Goal: Task Accomplishment & Management: Complete application form

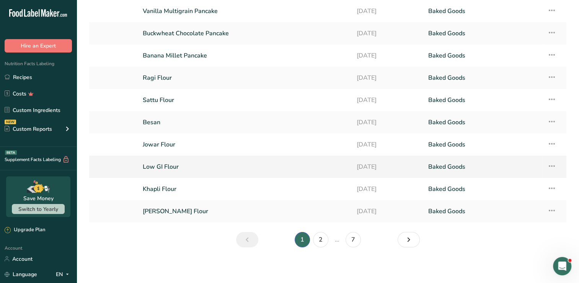
scroll to position [52, 0]
click at [401, 241] on link "Next page" at bounding box center [409, 238] width 22 height 15
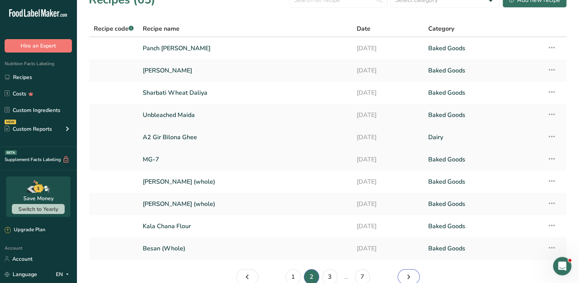
scroll to position [52, 0]
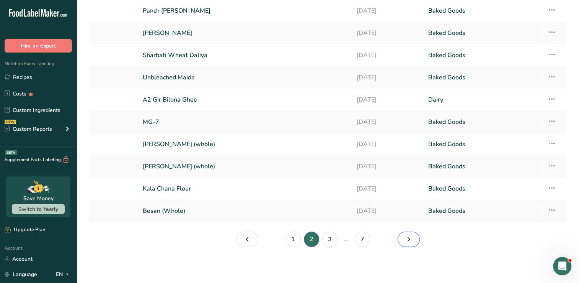
click at [415, 235] on link "Page 3." at bounding box center [409, 238] width 22 height 15
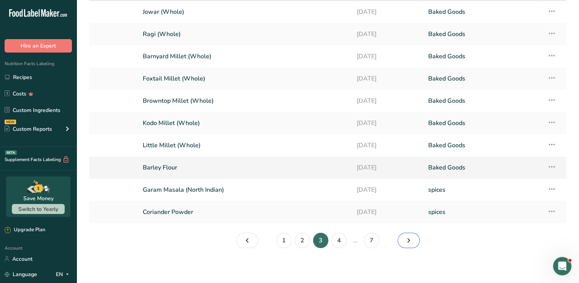
scroll to position [52, 0]
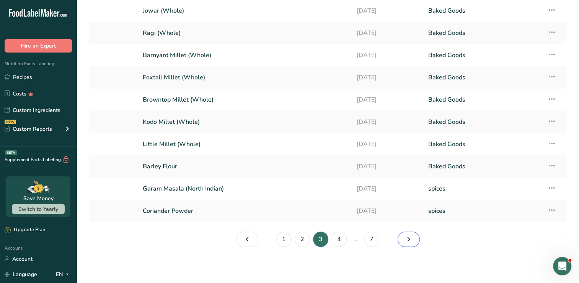
click at [405, 234] on icon "Page 4." at bounding box center [408, 239] width 9 height 14
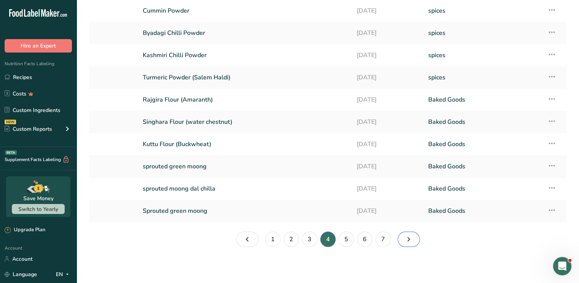
click at [405, 236] on icon "Page 5." at bounding box center [408, 239] width 9 height 14
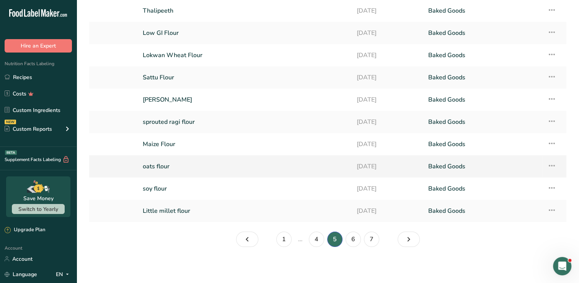
click at [255, 170] on link "oats flour" at bounding box center [245, 166] width 205 height 16
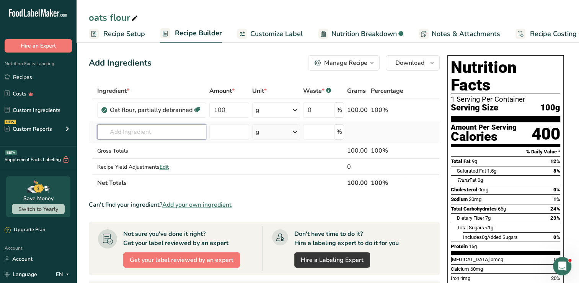
click at [130, 131] on input "text" at bounding box center [151, 131] width 109 height 15
type input "oats rollee"
click at [221, 49] on section "Add Ingredients Manage Recipe Delete Recipe Duplicate Recipe Scale Recipe Save …" at bounding box center [328, 269] width 503 height 459
click at [397, 61] on span "Download" at bounding box center [410, 62] width 29 height 9
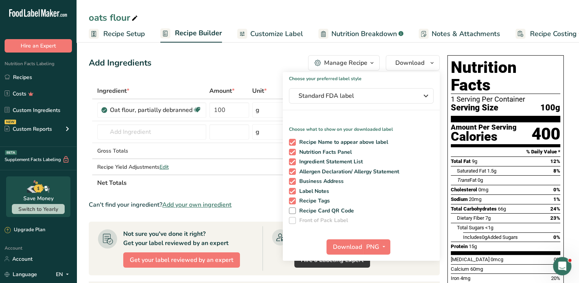
click at [218, 175] on th "Net Totals" at bounding box center [221, 182] width 250 height 16
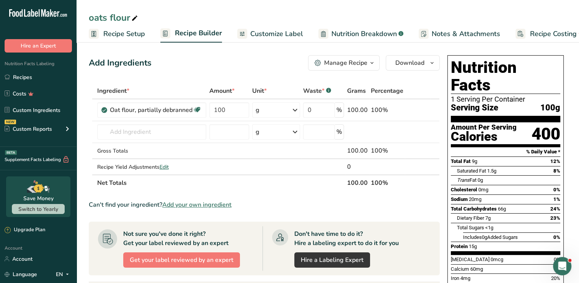
click at [239, 31] on icon at bounding box center [242, 34] width 6 height 10
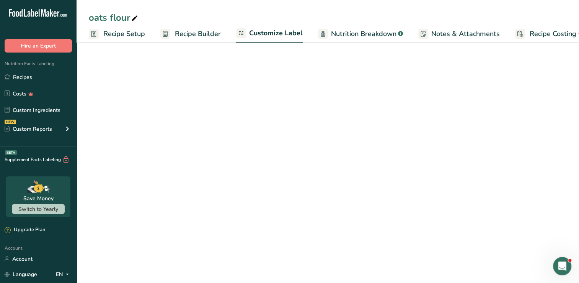
scroll to position [0, 17]
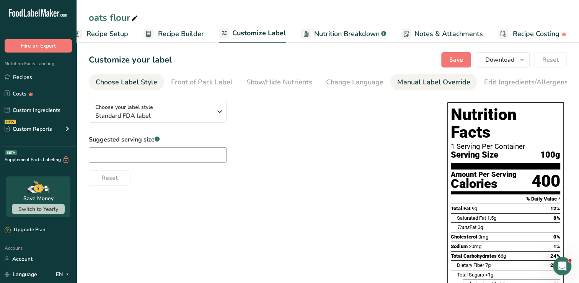
click at [408, 75] on link "Manual Label Override" at bounding box center [434, 82] width 73 height 17
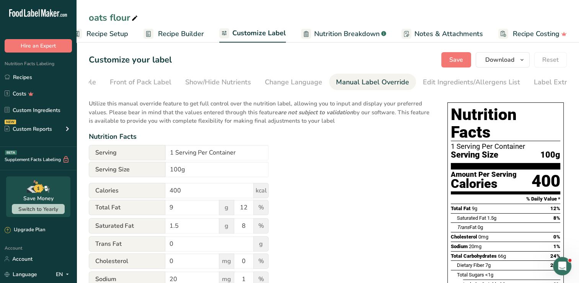
scroll to position [0, 78]
click at [193, 161] on div "Serving 1 Serving Per Container" at bounding box center [179, 153] width 180 height 16
click at [193, 159] on input "1 Serving Per Container" at bounding box center [216, 152] width 103 height 15
paste input "‎"
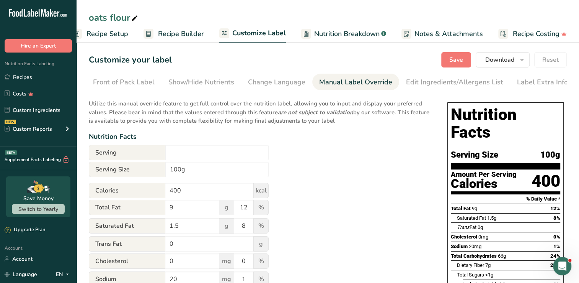
click at [320, 151] on div "Utilize this manual override feature to get full control over the nutrition lab…" at bounding box center [261, 282] width 344 height 375
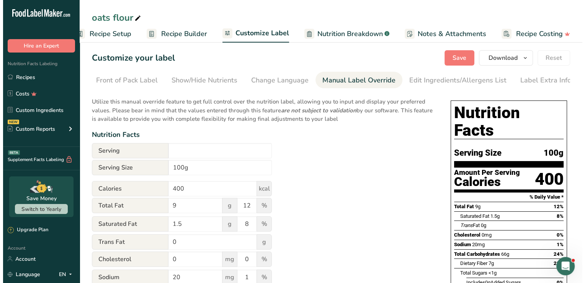
scroll to position [0, 0]
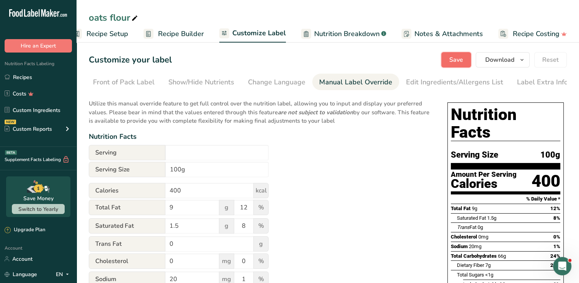
click at [463, 64] on span "Save" at bounding box center [457, 59] width 14 height 9
click at [514, 58] on span "Download" at bounding box center [500, 59] width 29 height 9
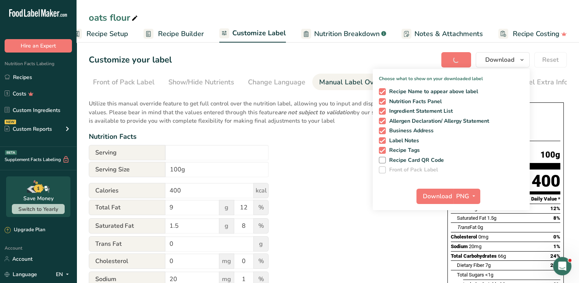
click at [350, 185] on div "Utilize this manual override feature to get full control over the nutrition lab…" at bounding box center [261, 282] width 344 height 375
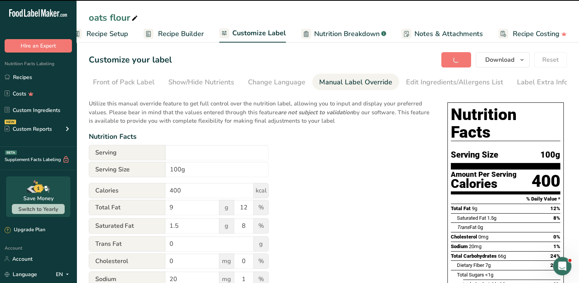
type input "‎"
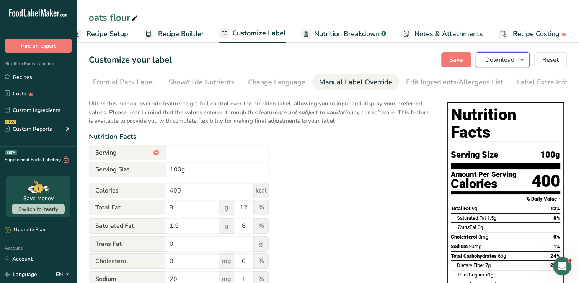
click at [523, 55] on icon "button" at bounding box center [522, 60] width 6 height 10
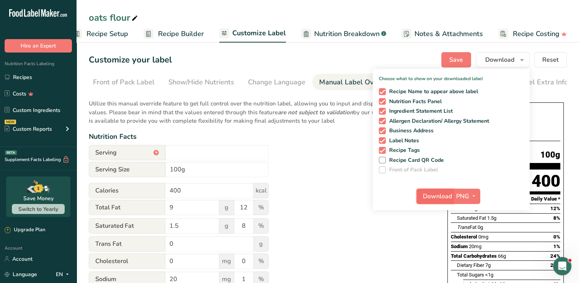
click at [443, 197] on span "Download" at bounding box center [437, 195] width 29 height 9
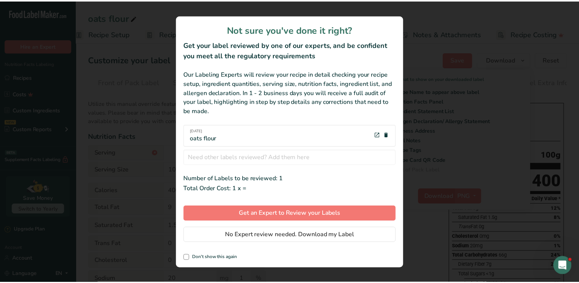
scroll to position [0, 11]
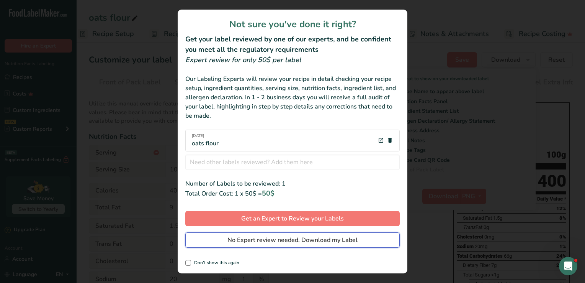
click at [321, 240] on span "No Expert review needed. Download my Label" at bounding box center [292, 239] width 130 height 9
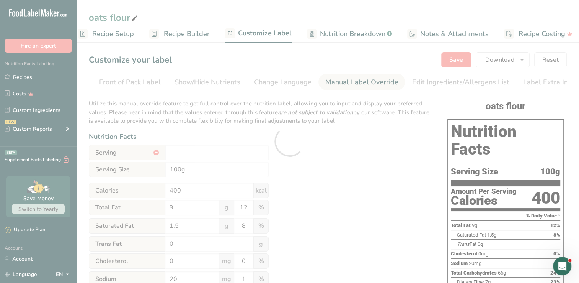
scroll to position [0, 0]
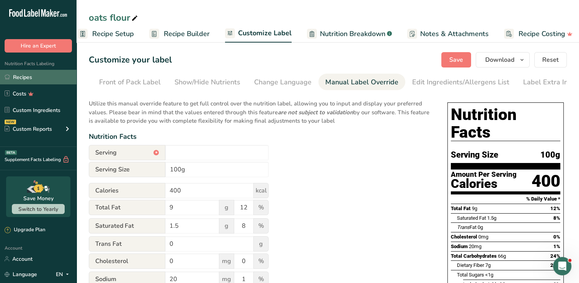
click at [31, 73] on link "Recipes" at bounding box center [38, 77] width 77 height 15
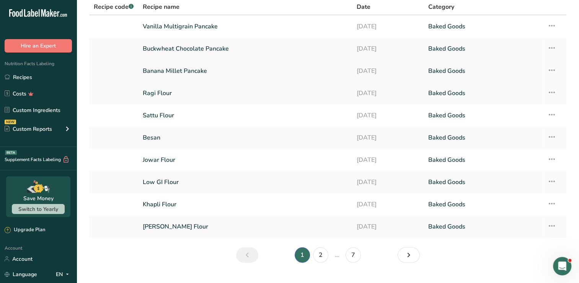
scroll to position [38, 0]
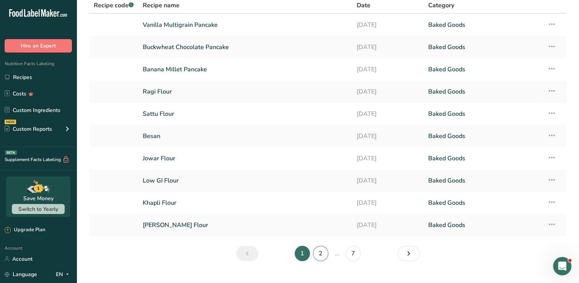
click at [322, 252] on link "2" at bounding box center [320, 252] width 15 height 15
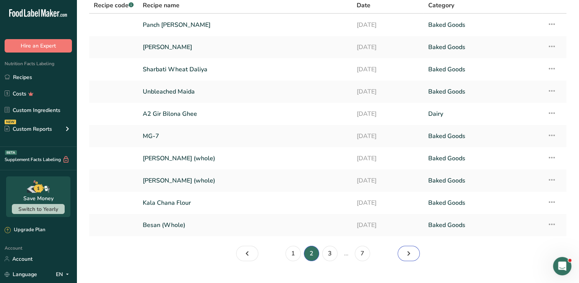
click at [405, 256] on icon "Page 3." at bounding box center [408, 253] width 9 height 14
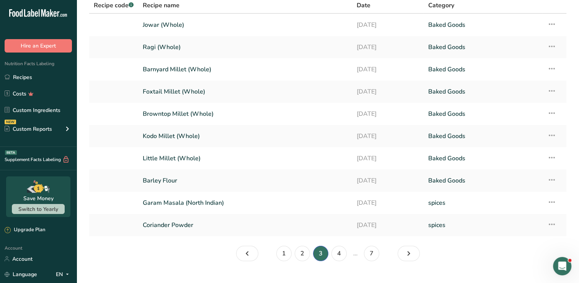
click at [418, 258] on nav "1 2 3 4 … 7" at bounding box center [328, 252] width 187 height 15
click at [409, 252] on icon "Page 4." at bounding box center [408, 253] width 9 height 14
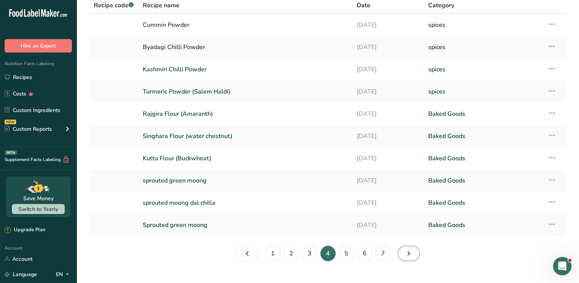
click at [414, 248] on link "Page 5." at bounding box center [409, 252] width 22 height 15
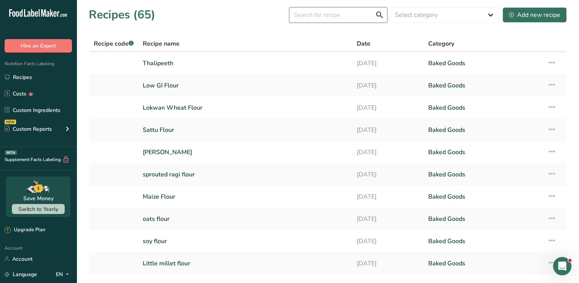
click at [312, 18] on input "text" at bounding box center [339, 14] width 98 height 15
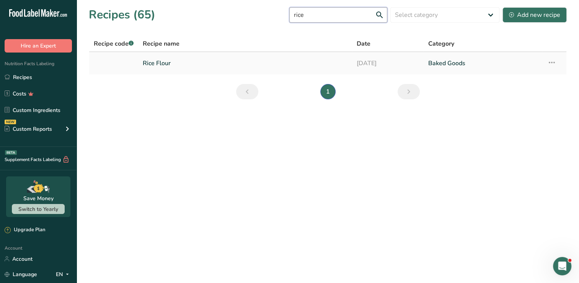
type input "rice"
click at [271, 62] on link "Rice Flour" at bounding box center [245, 63] width 205 height 16
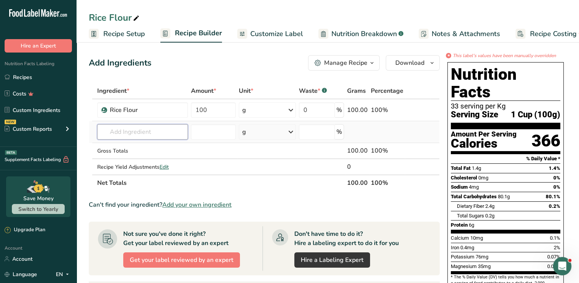
click at [136, 134] on input "text" at bounding box center [142, 131] width 91 height 15
type input "basmati rice"
click at [147, 156] on p "Basmati Rice, uncooked" at bounding box center [135, 160] width 65 height 8
type input "Basmati Rice, uncooked"
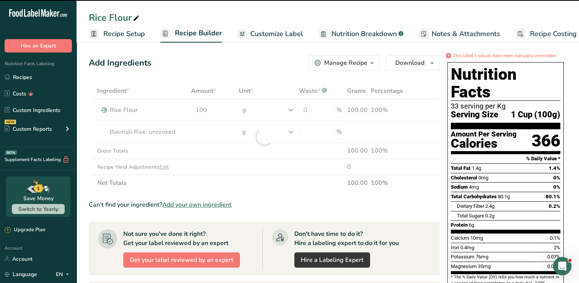
type input "0"
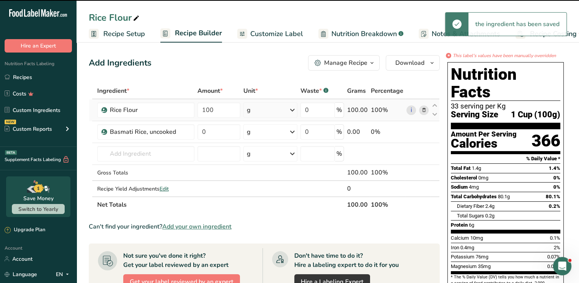
click at [424, 106] on icon at bounding box center [423, 110] width 5 height 8
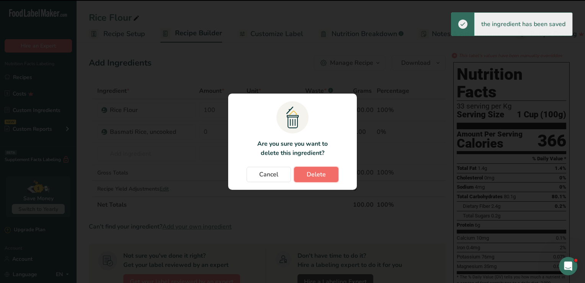
click at [314, 174] on span "Delete" at bounding box center [316, 174] width 19 height 9
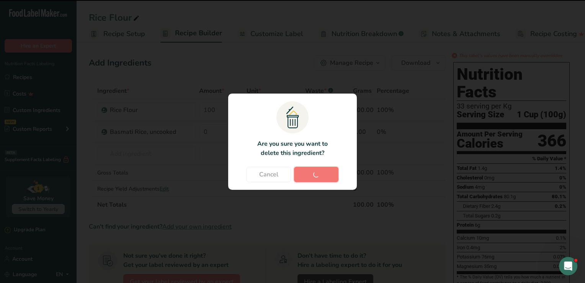
type input "0"
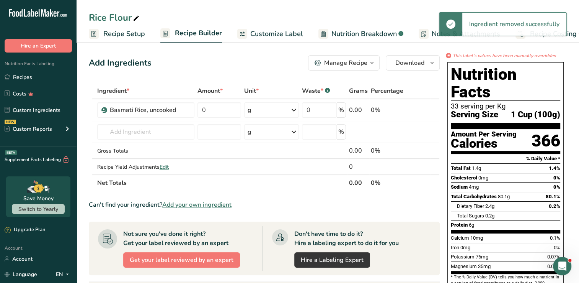
click at [520, 191] on div "Total Carbohydrates 80.1g 80.1%" at bounding box center [506, 196] width 110 height 10
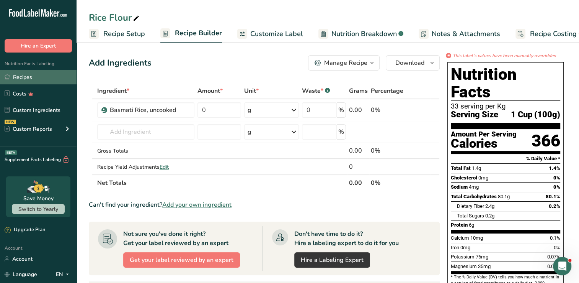
click at [39, 72] on link "Recipes" at bounding box center [38, 77] width 77 height 15
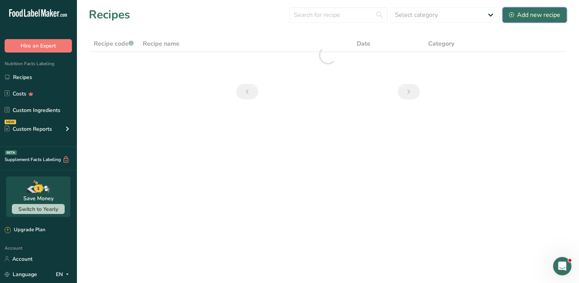
click at [542, 13] on div "Add new recipe" at bounding box center [534, 14] width 51 height 9
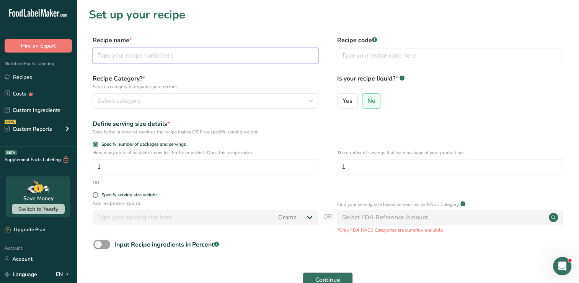
click at [222, 48] on input "text" at bounding box center [206, 55] width 226 height 15
type input "Rice Flour"
click at [101, 195] on div "Specify serving size weight" at bounding box center [129, 195] width 56 height 6
click at [98, 195] on input "Specify serving size weight" at bounding box center [95, 194] width 5 height 5
radio input "true"
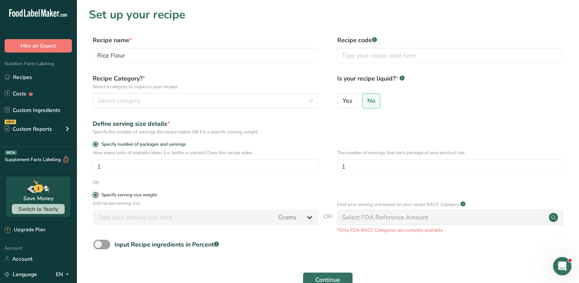
radio input "false"
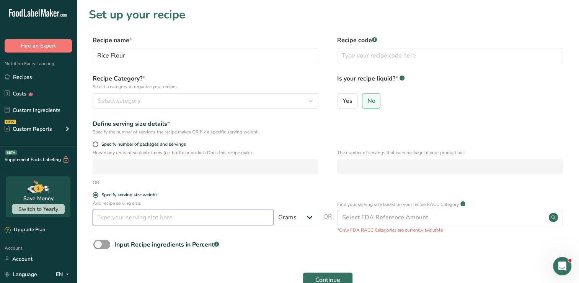
click at [106, 224] on input "number" at bounding box center [183, 216] width 181 height 15
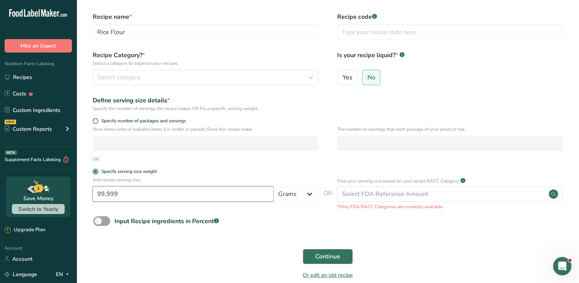
scroll to position [38, 0]
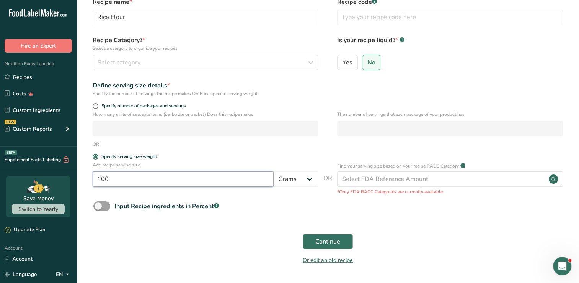
type input "100"
click at [330, 240] on span "Continue" at bounding box center [328, 241] width 25 height 9
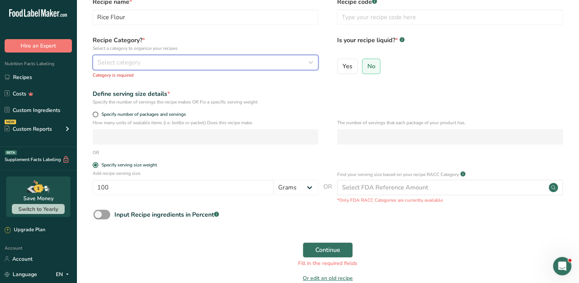
click at [230, 65] on div "Select category" at bounding box center [203, 62] width 211 height 9
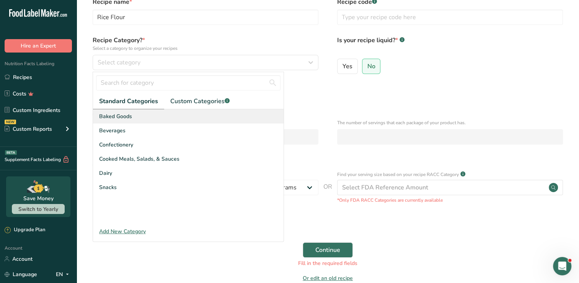
click at [117, 114] on span "Baked Goods" at bounding box center [115, 116] width 33 height 8
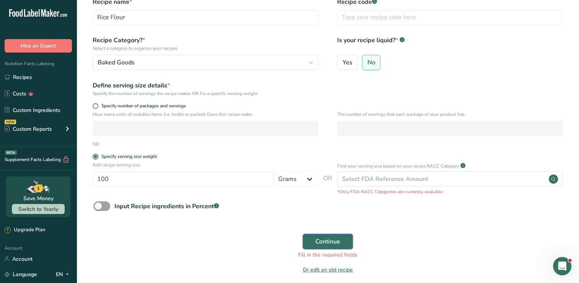
click at [331, 238] on span "Continue" at bounding box center [328, 241] width 25 height 9
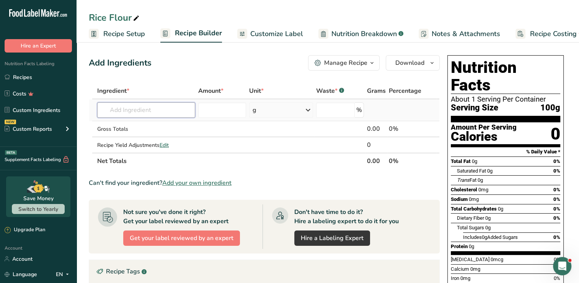
click at [120, 105] on input "text" at bounding box center [146, 109] width 98 height 15
type input "m"
type input "basmati ri"
click at [141, 124] on p "Basmati Rice" at bounding box center [122, 125] width 38 height 8
type input "Basmati Rice"
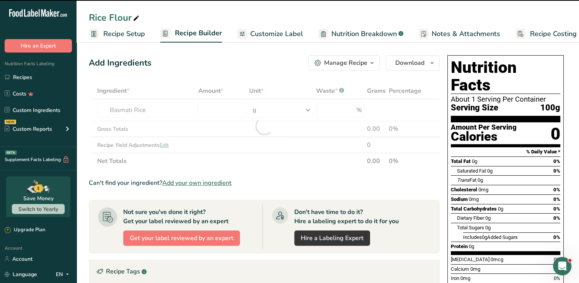
type input "0"
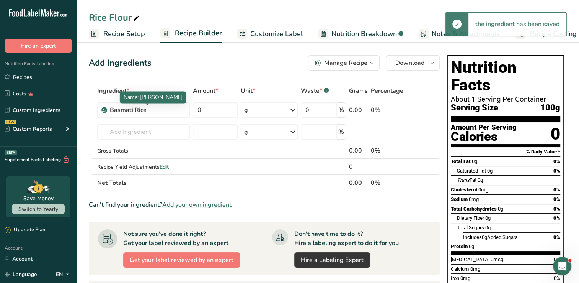
click at [146, 106] on div at bounding box center [148, 105] width 4 height 4
click at [146, 108] on div "Basmati Rice" at bounding box center [147, 109] width 75 height 9
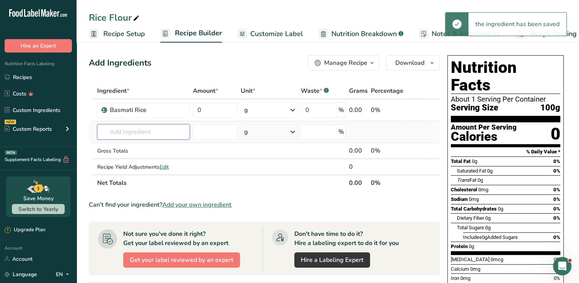
click at [148, 133] on input "text" at bounding box center [143, 131] width 93 height 15
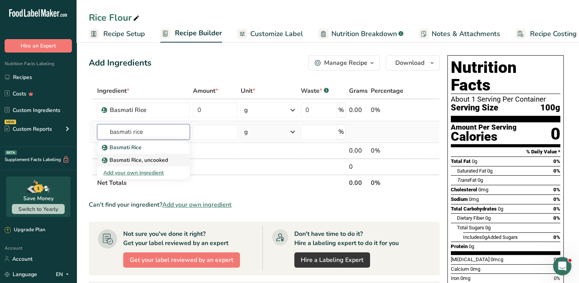
type input "basmati rice"
click at [146, 157] on p "Basmati Rice, uncooked" at bounding box center [135, 160] width 65 height 8
type input "Basmati Rice, uncooked"
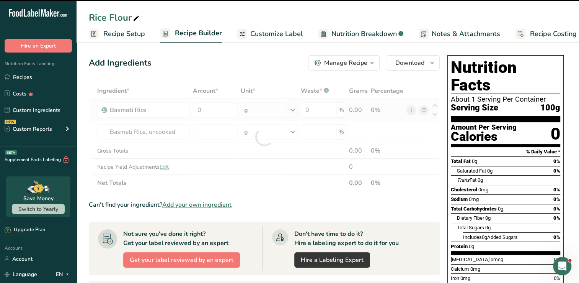
type input "0"
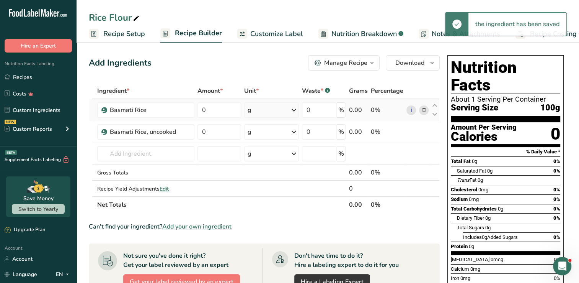
click at [424, 109] on icon at bounding box center [423, 110] width 5 height 8
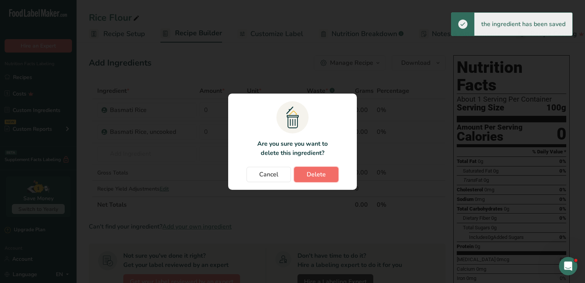
click at [327, 170] on button "Delete" at bounding box center [316, 174] width 44 height 15
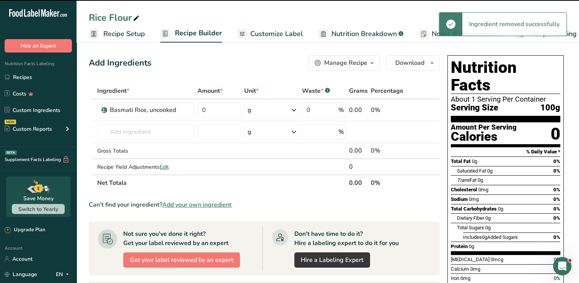
click at [289, 35] on span "Customize Label" at bounding box center [276, 34] width 53 height 10
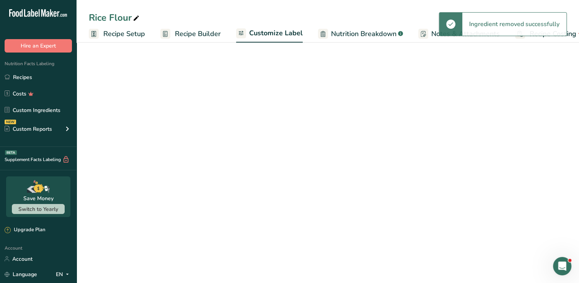
scroll to position [0, 17]
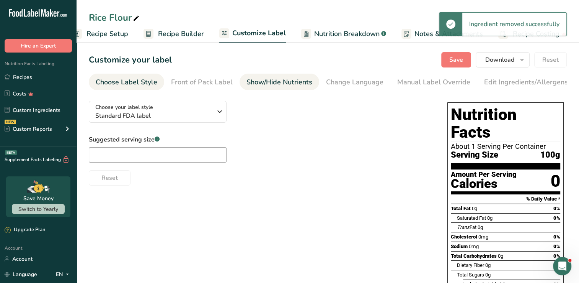
click at [301, 83] on div "Show/Hide Nutrients" at bounding box center [280, 82] width 66 height 10
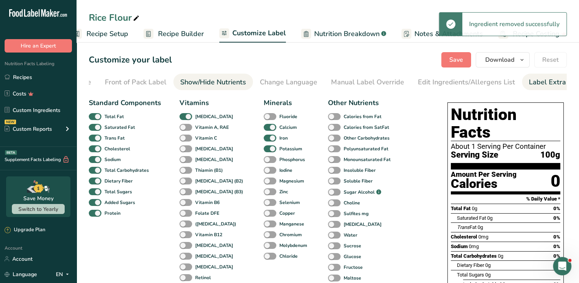
scroll to position [0, 78]
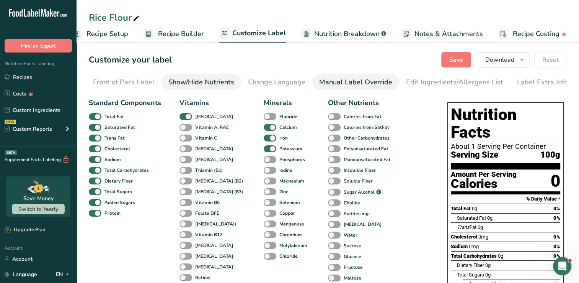
click at [372, 80] on div "Manual Label Override" at bounding box center [355, 82] width 73 height 10
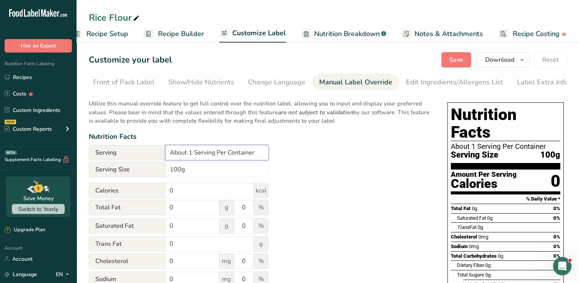
click at [245, 149] on input "About 1 Serving Per Container" at bounding box center [216, 152] width 103 height 15
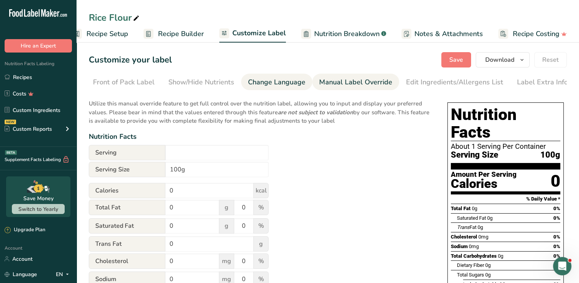
type input "About 1 Serving Per Container"
click at [263, 75] on link "Change Language" at bounding box center [276, 82] width 57 height 17
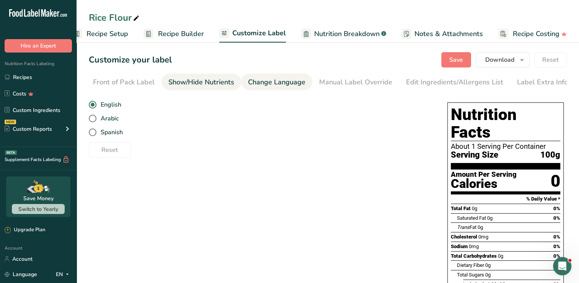
click at [227, 80] on div "Show/Hide Nutrients" at bounding box center [202, 82] width 66 height 10
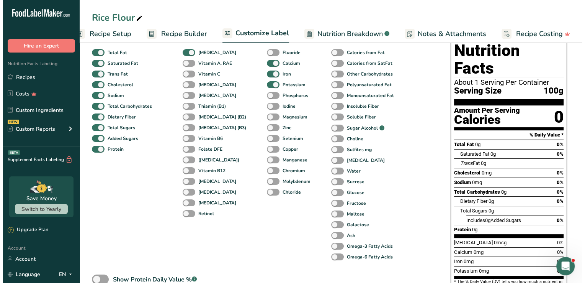
scroll to position [77, 0]
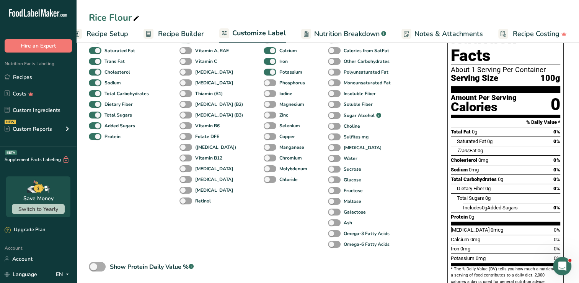
click at [98, 266] on span at bounding box center [97, 267] width 17 height 10
click at [94, 266] on input "Show Protein Daily Value % .a-a{fill:#347362;}.b-a{fill:#fff;}" at bounding box center [91, 266] width 5 height 5
checkbox input "true"
click at [317, 31] on span "Nutrition Breakdown" at bounding box center [346, 34] width 65 height 10
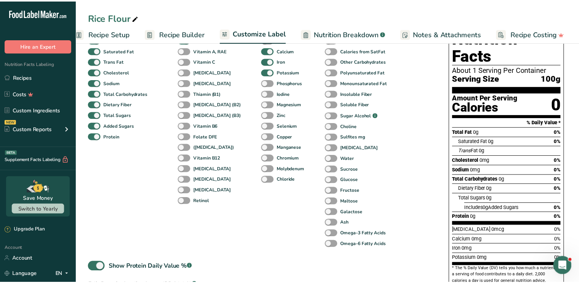
scroll to position [0, 11]
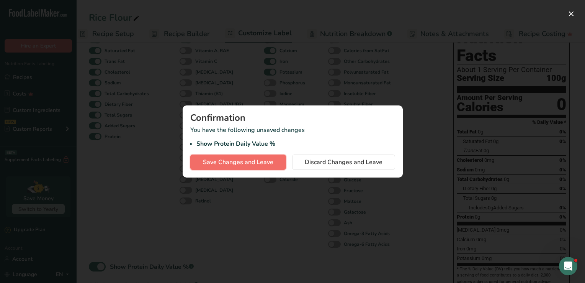
click at [207, 163] on span "Save Changes and Leave" at bounding box center [238, 161] width 70 height 9
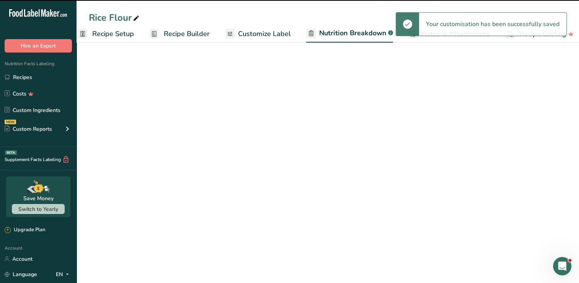
select select "Calories"
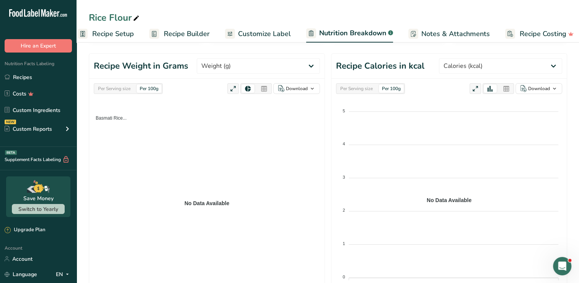
click at [126, 39] on link "Recipe Setup" at bounding box center [106, 33] width 56 height 17
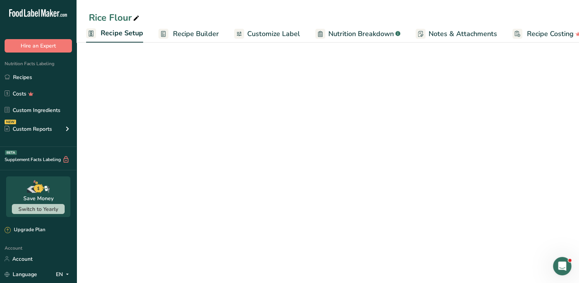
scroll to position [35, 0]
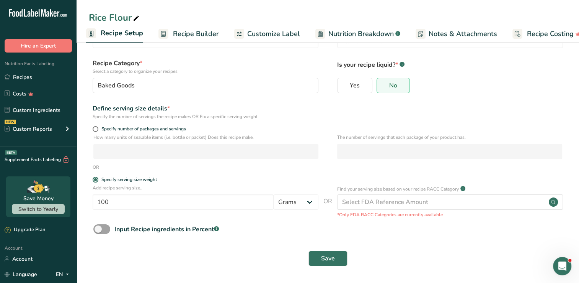
click at [198, 39] on link "Recipe Builder" at bounding box center [189, 33] width 61 height 17
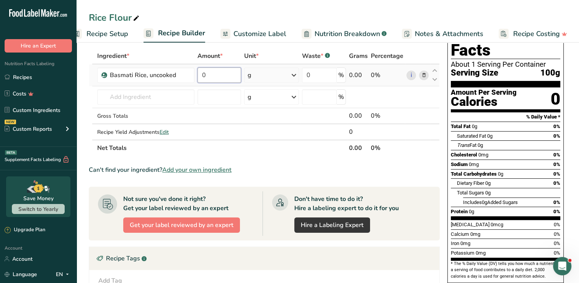
click at [225, 74] on input "0" at bounding box center [220, 74] width 44 height 15
type input "100"
click at [242, 111] on div "Ingredient * Amount * Unit * Waste * .a-a{fill:#347362;}.b-a{fill:#fff;} Grams …" at bounding box center [264, 102] width 351 height 108
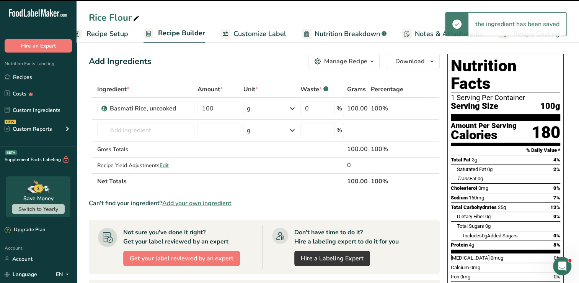
scroll to position [0, 0]
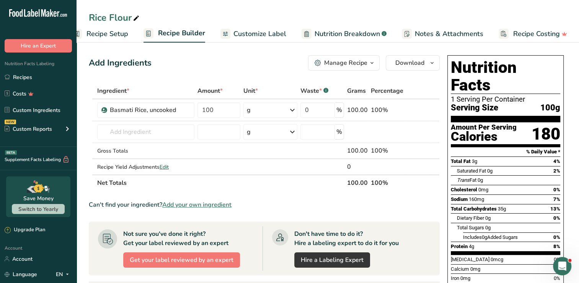
click at [262, 31] on span "Customize Label" at bounding box center [260, 34] width 53 height 10
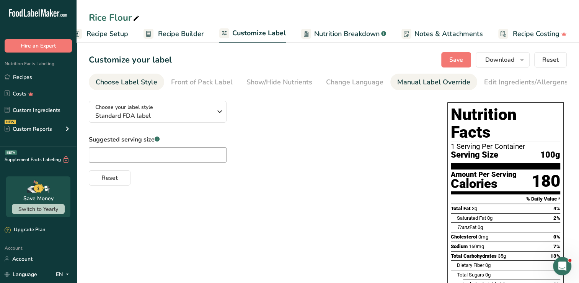
click at [447, 83] on div "Manual Label Override" at bounding box center [434, 82] width 73 height 10
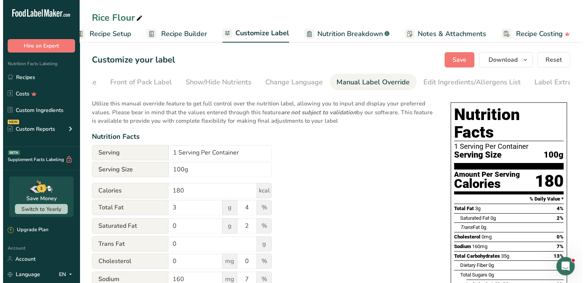
scroll to position [0, 78]
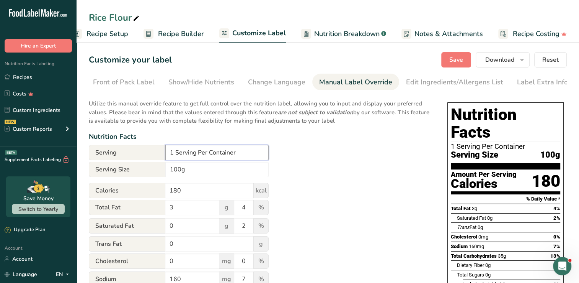
click at [242, 152] on input "1 Serving Per Container" at bounding box center [216, 152] width 103 height 15
paste input "‎"
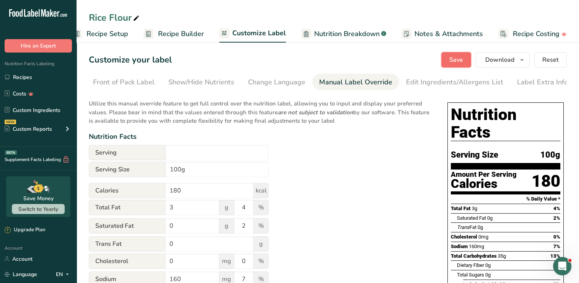
click at [452, 54] on button "Save" at bounding box center [457, 59] width 30 height 15
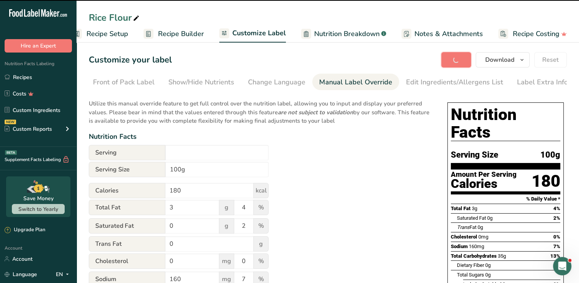
type input "‎"
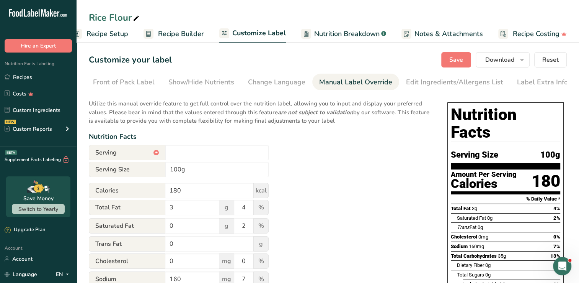
click at [395, 130] on div "Utilize this manual override feature to get full control over the nutrition lab…" at bounding box center [261, 282] width 344 height 375
click at [381, 62] on div "Customize your label Save Download Choose what to show on your downloaded label…" at bounding box center [328, 59] width 478 height 15
click at [484, 61] on button "Download" at bounding box center [503, 59] width 54 height 15
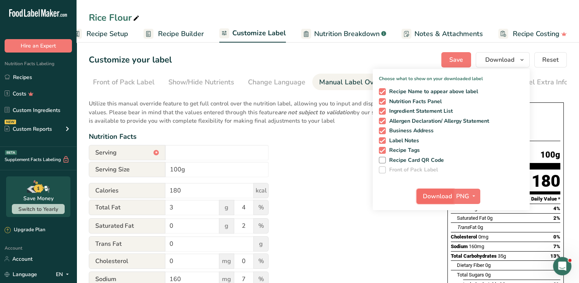
click at [431, 194] on span "Download" at bounding box center [437, 195] width 29 height 9
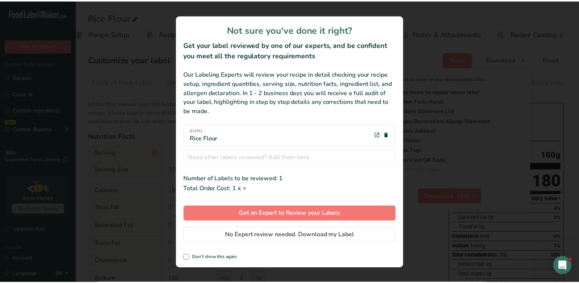
scroll to position [0, 11]
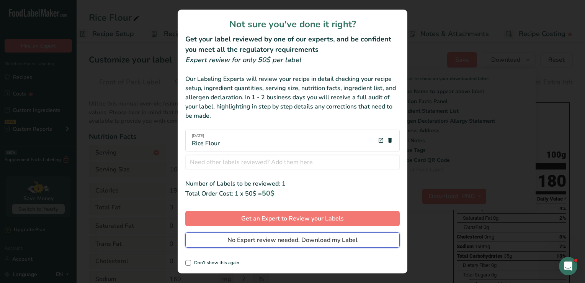
click at [285, 240] on span "No Expert review needed. Download my Label" at bounding box center [292, 239] width 130 height 9
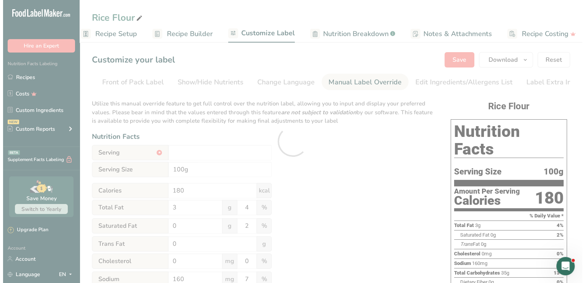
scroll to position [0, 0]
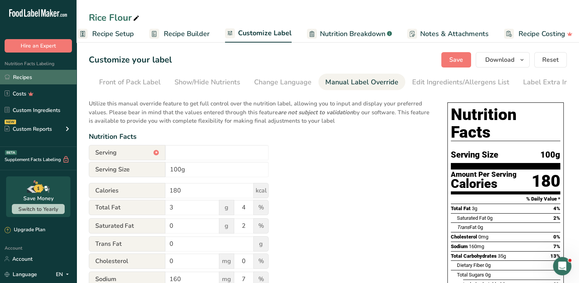
click at [35, 78] on link "Recipes" at bounding box center [38, 77] width 77 height 15
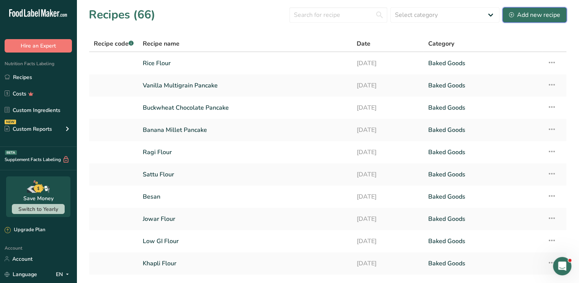
click at [532, 12] on div "Add new recipe" at bounding box center [534, 14] width 51 height 9
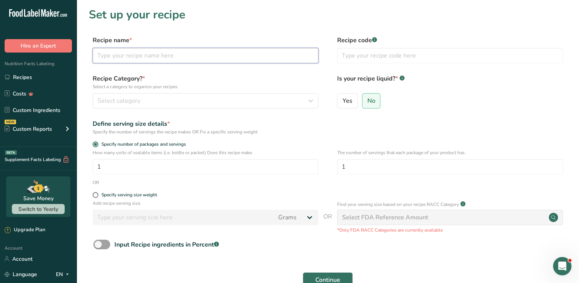
click at [126, 51] on input "text" at bounding box center [206, 55] width 226 height 15
type input "g"
type input "Geen Moong Flour"
click at [201, 91] on div "Recipe Category? * Select a category to organize your recipes Select category S…" at bounding box center [206, 91] width 226 height 34
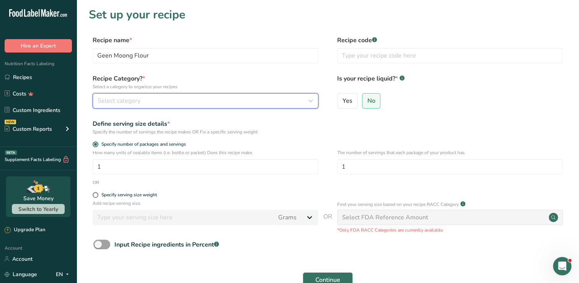
click at [180, 96] on div "Select category" at bounding box center [203, 100] width 211 height 9
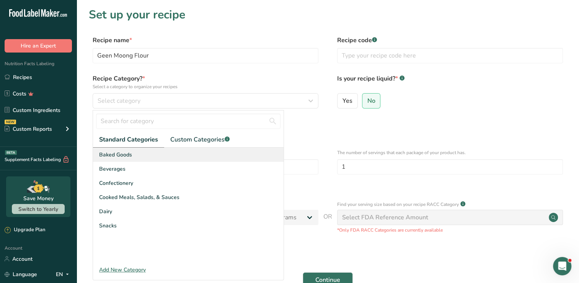
click at [113, 155] on span "Baked Goods" at bounding box center [115, 155] width 33 height 8
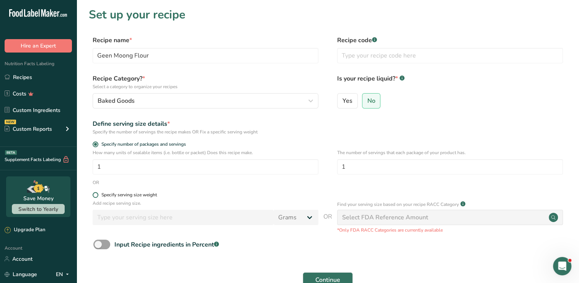
click at [97, 197] on label "Specify serving size weight" at bounding box center [206, 195] width 226 height 6
click at [97, 197] on input "Specify serving size weight" at bounding box center [95, 194] width 5 height 5
radio input "true"
radio input "false"
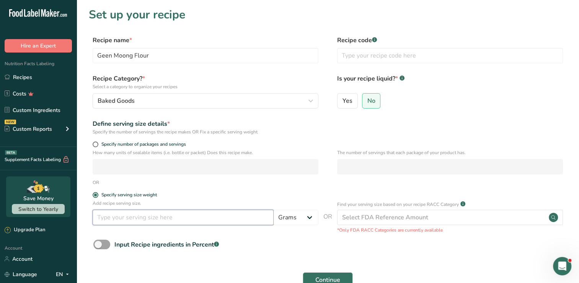
click at [100, 222] on input "number" at bounding box center [183, 216] width 181 height 15
type input "100"
click at [339, 276] on span "Continue" at bounding box center [328, 279] width 25 height 9
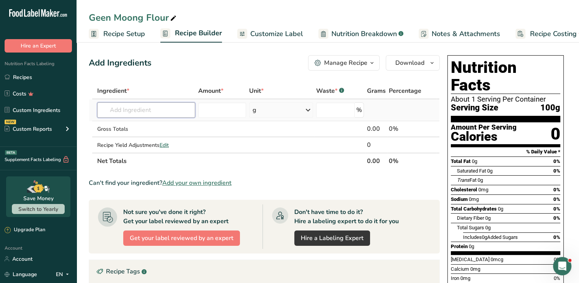
click at [167, 110] on input "text" at bounding box center [146, 109] width 98 height 15
type input "g"
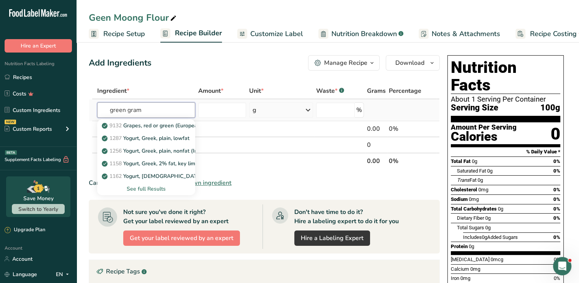
type input "green gram"
click at [156, 187] on div "See full Results" at bounding box center [146, 189] width 86 height 8
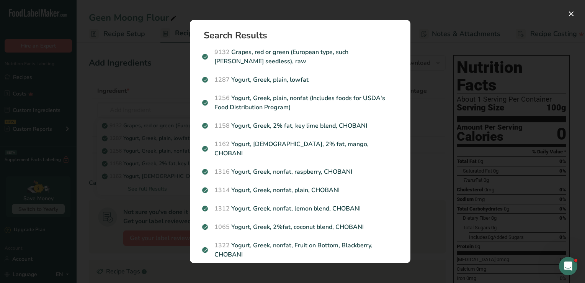
click at [510, 74] on div "Search results modal" at bounding box center [292, 141] width 585 height 283
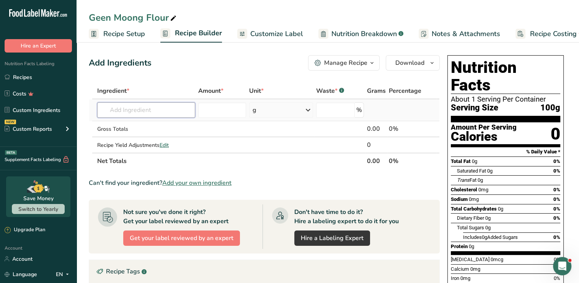
click at [109, 115] on input "text" at bounding box center [146, 109] width 98 height 15
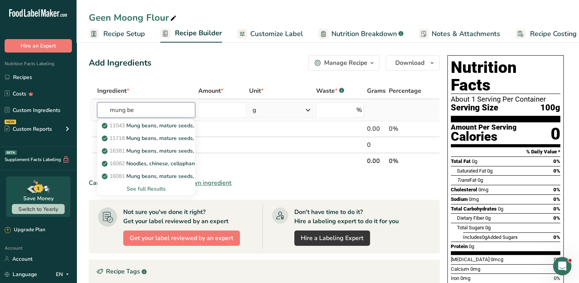
type input "mung be"
click at [153, 188] on div "See full Results" at bounding box center [146, 189] width 86 height 8
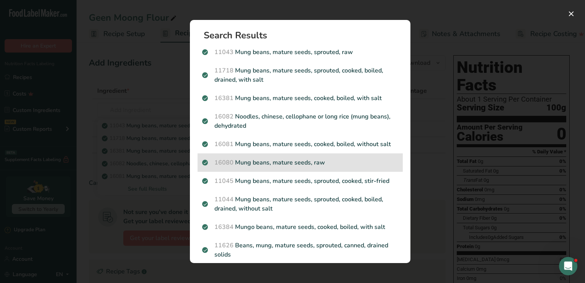
click at [253, 165] on p "16080 Mung beans, mature seeds, raw" at bounding box center [300, 162] width 196 height 9
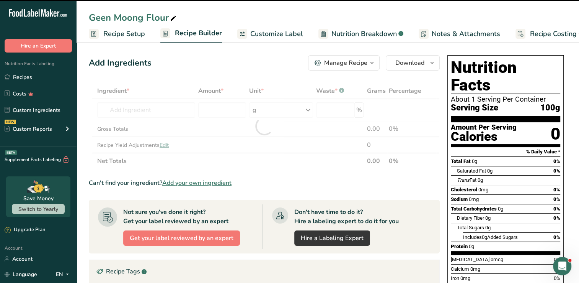
type input "0"
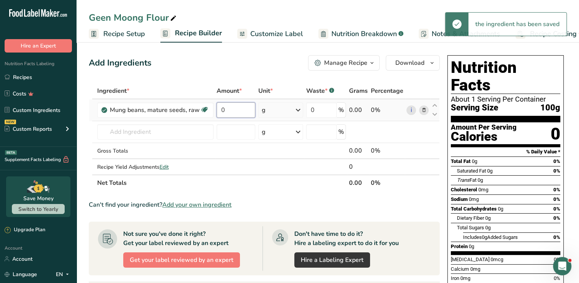
click at [244, 111] on input "0" at bounding box center [236, 109] width 39 height 15
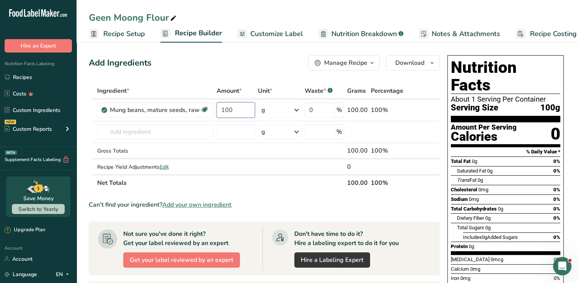
type input "100"
click at [236, 74] on div "Add Ingredients Manage Recipe Delete Recipe Duplicate Recipe Scale Recipe Save …" at bounding box center [267, 269] width 356 height 435
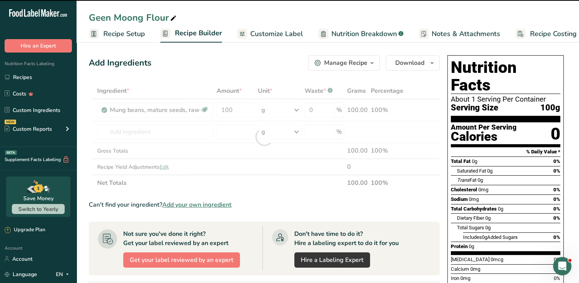
click at [294, 32] on span "Customize Label" at bounding box center [276, 34] width 53 height 10
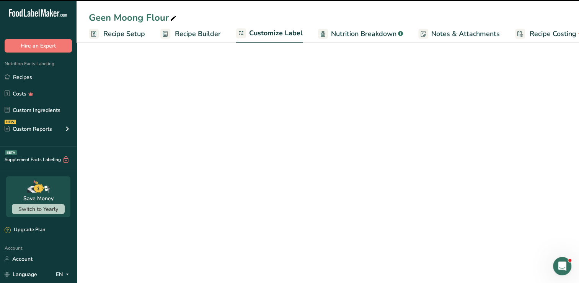
scroll to position [0, 17]
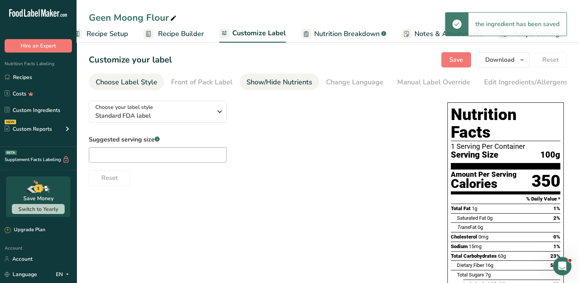
click at [272, 86] on div "Show/Hide Nutrients" at bounding box center [280, 82] width 66 height 10
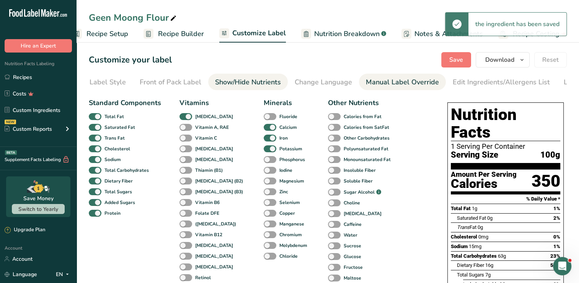
scroll to position [0, 78]
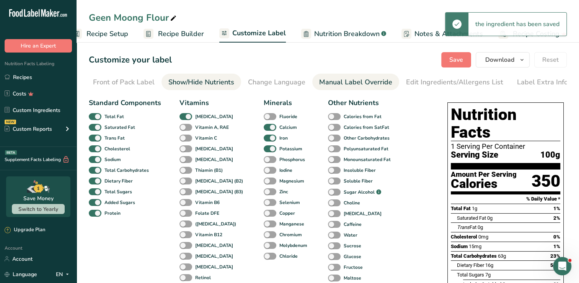
click at [349, 79] on div "Manual Label Override" at bounding box center [355, 82] width 73 height 10
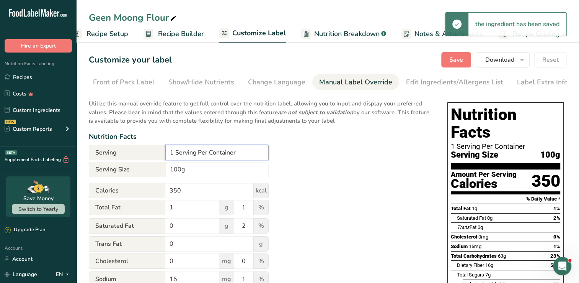
click at [195, 153] on input "1 Serving Per Container" at bounding box center [216, 152] width 103 height 15
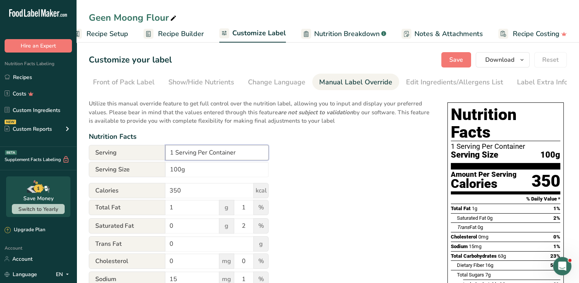
paste input "‎"
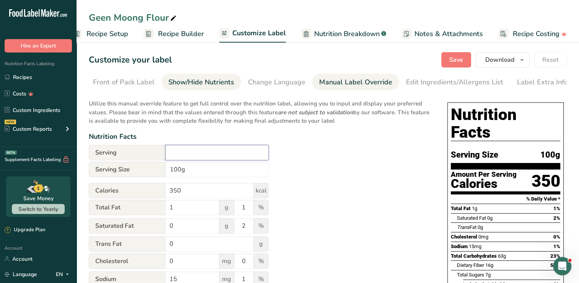
type input "‎"
click at [196, 84] on div "Show/Hide Nutrients" at bounding box center [202, 82] width 66 height 10
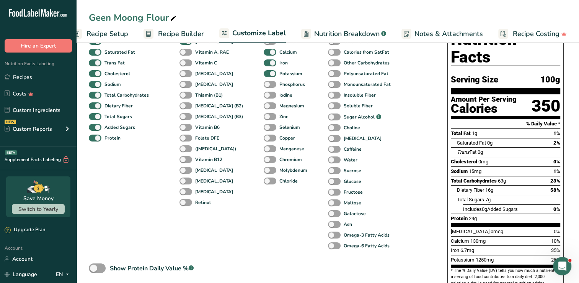
scroll to position [115, 0]
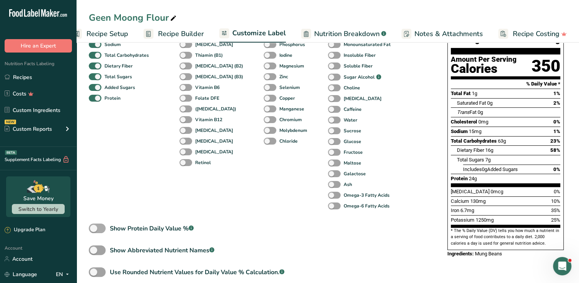
click at [98, 230] on span at bounding box center [97, 228] width 17 height 10
click at [94, 230] on input "Show Protein Daily Value % .a-a{fill:#347362;}.b-a{fill:#fff;}" at bounding box center [91, 228] width 5 height 5
checkbox input "true"
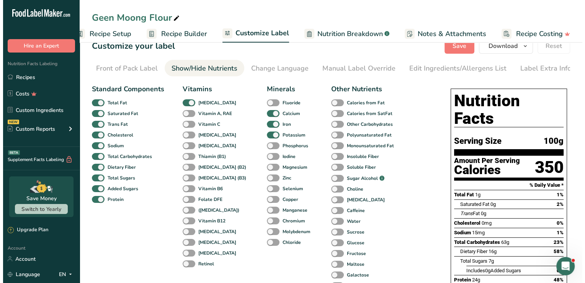
scroll to position [0, 0]
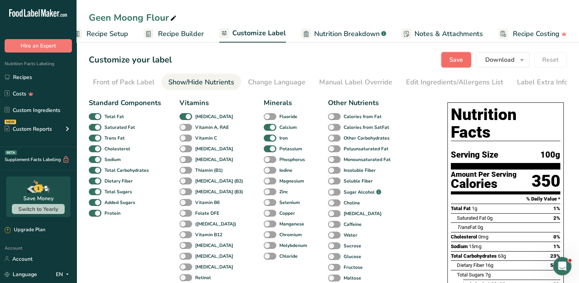
click at [448, 56] on button "Save" at bounding box center [457, 59] width 30 height 15
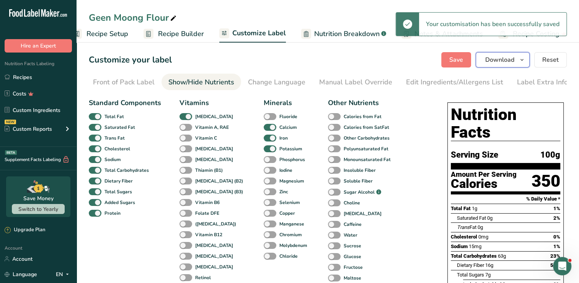
click at [493, 63] on span "Download" at bounding box center [500, 59] width 29 height 9
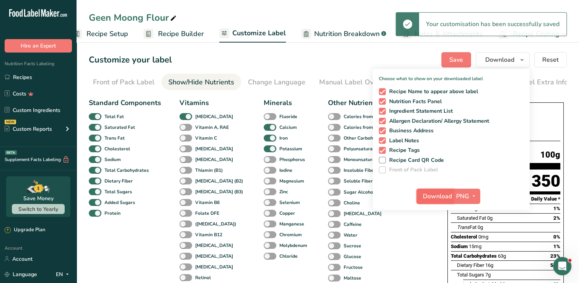
click at [432, 199] on span "Download" at bounding box center [437, 195] width 29 height 9
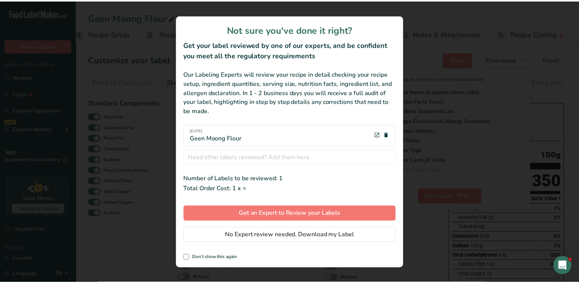
scroll to position [0, 11]
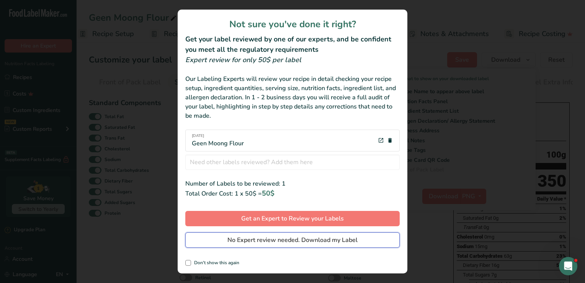
click at [266, 240] on span "No Expert review needed. Download my Label" at bounding box center [292, 239] width 130 height 9
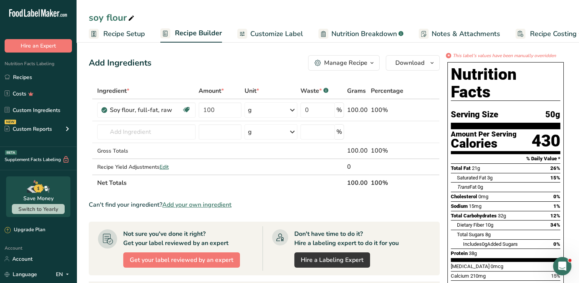
click at [284, 34] on span "Customize Label" at bounding box center [276, 34] width 53 height 10
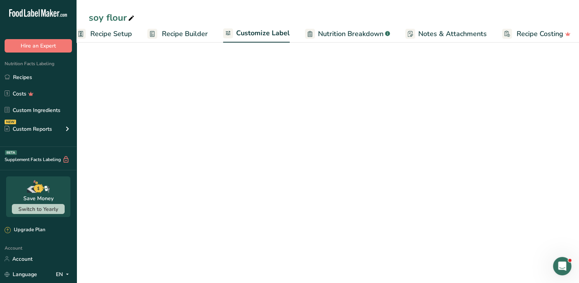
scroll to position [0, 17]
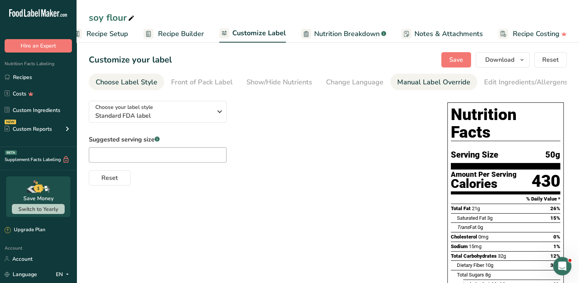
click at [413, 79] on div "Manual Label Override" at bounding box center [434, 82] width 73 height 10
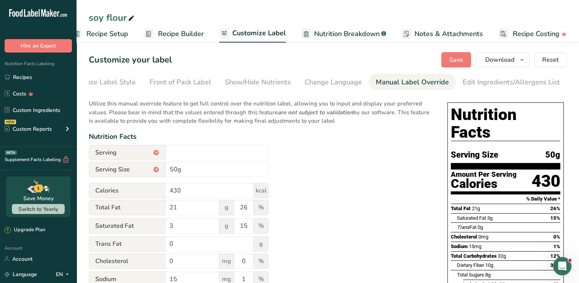
scroll to position [0, 78]
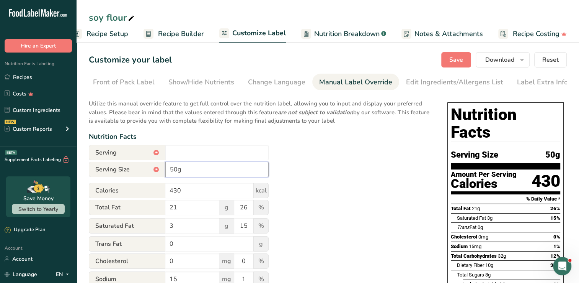
click at [174, 173] on input "50g" at bounding box center [216, 169] width 103 height 15
type input "100g"
click at [465, 62] on button "Save" at bounding box center [457, 59] width 30 height 15
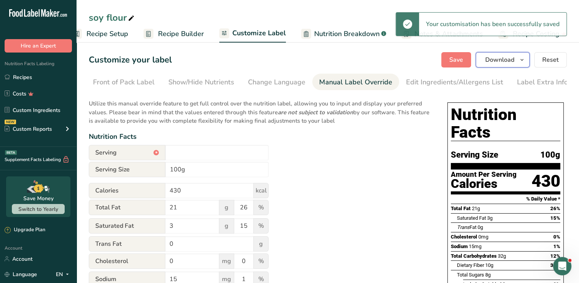
click at [508, 61] on span "Download" at bounding box center [500, 59] width 29 height 9
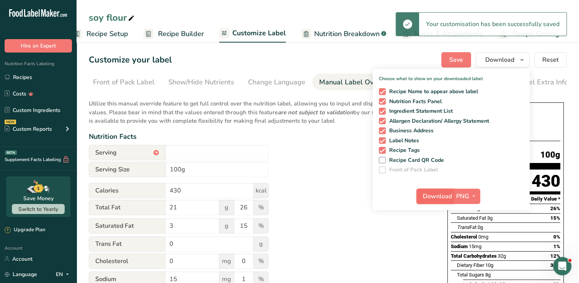
click at [420, 199] on button "Download" at bounding box center [436, 195] width 38 height 15
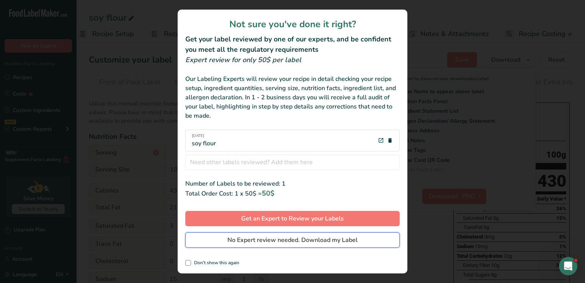
click at [290, 240] on span "No Expert review needed. Download my Label" at bounding box center [292, 239] width 130 height 9
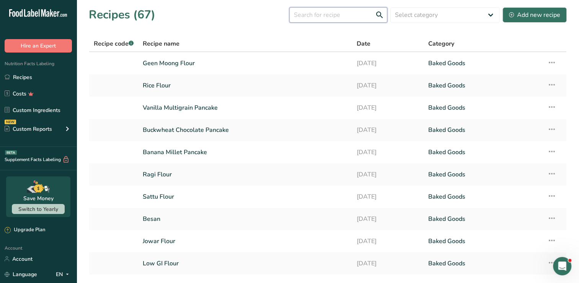
drag, startPoint x: 510, startPoint y: 13, endPoint x: 308, endPoint y: 16, distance: 201.9
click at [308, 16] on input "text" at bounding box center [339, 14] width 98 height 15
click at [348, 14] on input "text" at bounding box center [339, 14] width 98 height 15
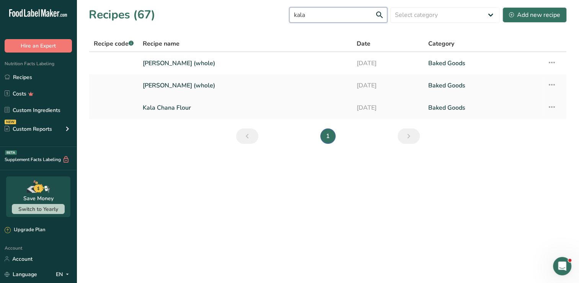
type input "kala"
click at [191, 111] on link "Kala Chana Flour" at bounding box center [245, 108] width 205 height 16
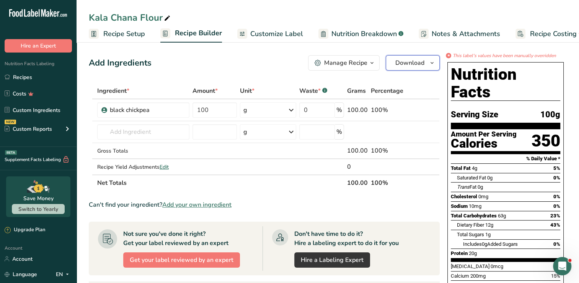
click at [411, 62] on span "Download" at bounding box center [410, 62] width 29 height 9
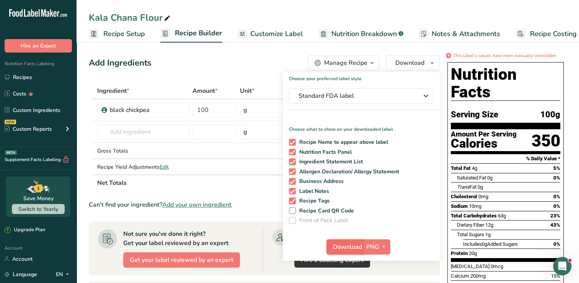
click at [351, 248] on span "Download" at bounding box center [347, 246] width 29 height 9
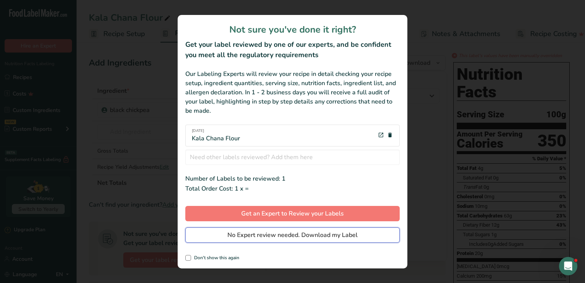
click at [339, 237] on span "No Expert review needed. Download my Label" at bounding box center [292, 234] width 130 height 9
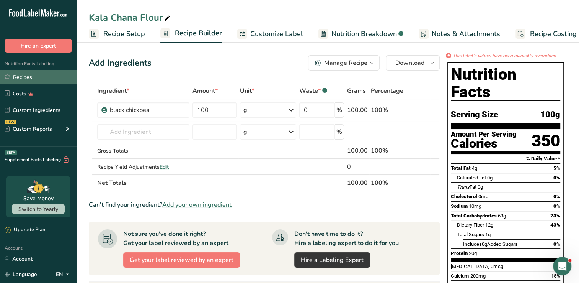
click at [14, 75] on link "Recipes" at bounding box center [38, 77] width 77 height 15
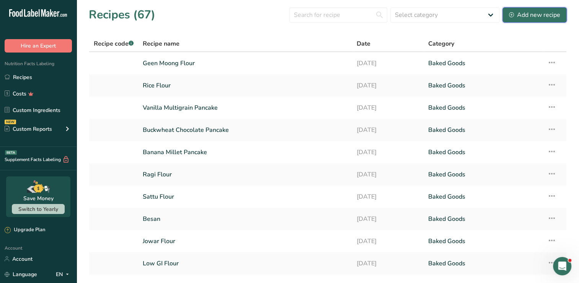
click at [531, 9] on button "Add new recipe" at bounding box center [535, 14] width 64 height 15
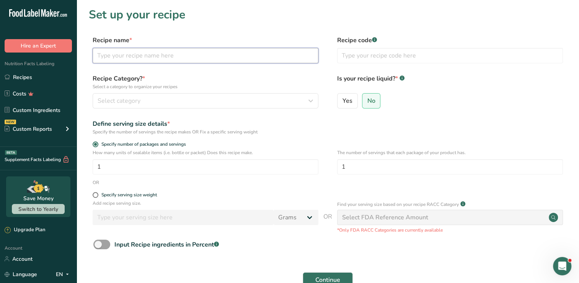
click at [146, 51] on input "text" at bounding box center [206, 55] width 226 height 15
paste input "guntur chilli"
type input "Guntur Chilli Powder"
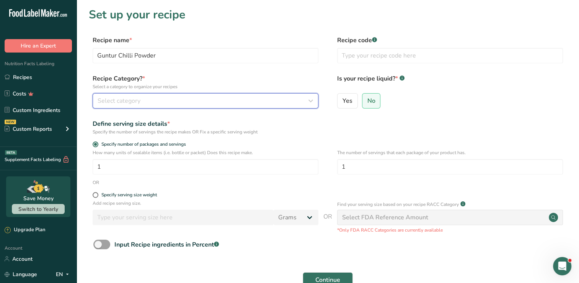
click at [153, 100] on div "Select category" at bounding box center [203, 100] width 211 height 9
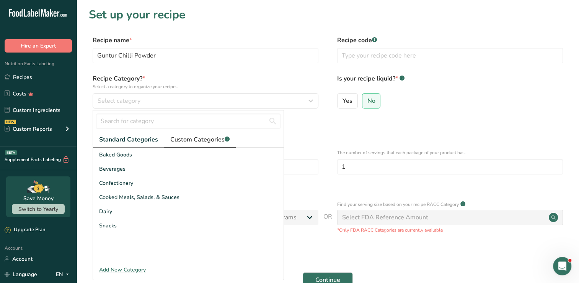
click at [201, 139] on span "Custom Categories .a-a{fill:#347362;}.b-a{fill:#fff;}" at bounding box center [199, 139] width 59 height 9
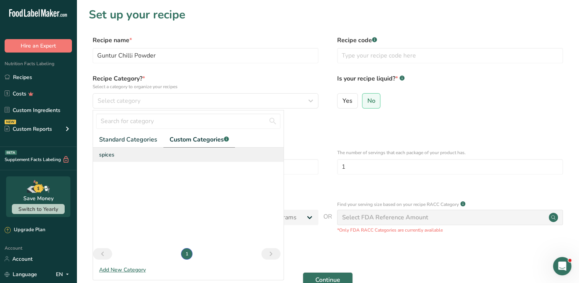
click at [113, 156] on span "spices" at bounding box center [106, 155] width 15 height 8
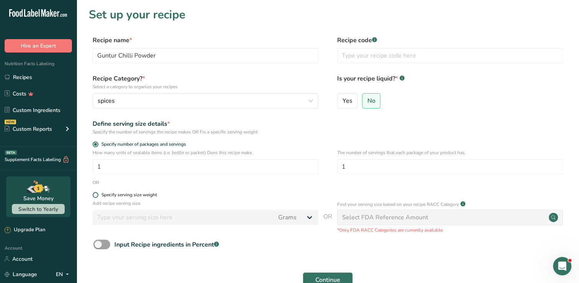
click at [111, 194] on div "Specify serving size weight" at bounding box center [129, 195] width 56 height 6
click at [98, 194] on input "Specify serving size weight" at bounding box center [95, 194] width 5 height 5
radio input "true"
radio input "false"
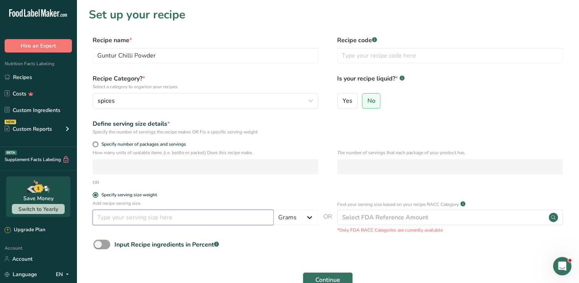
click at [115, 209] on input "number" at bounding box center [183, 216] width 181 height 15
type input "100"
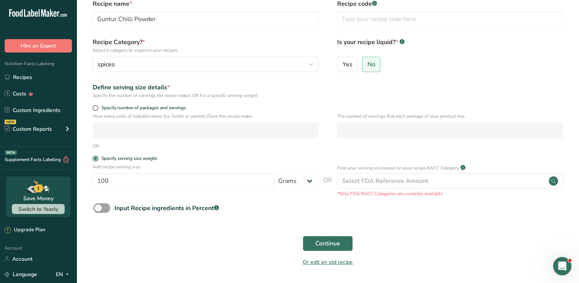
scroll to position [38, 0]
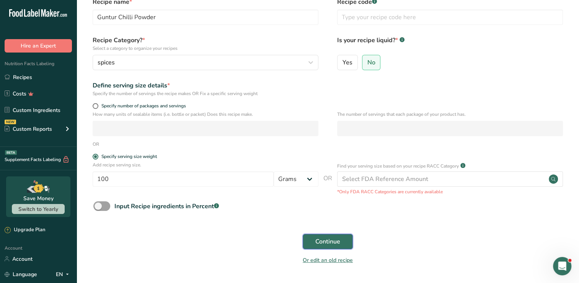
click at [330, 236] on button "Continue" at bounding box center [328, 241] width 50 height 15
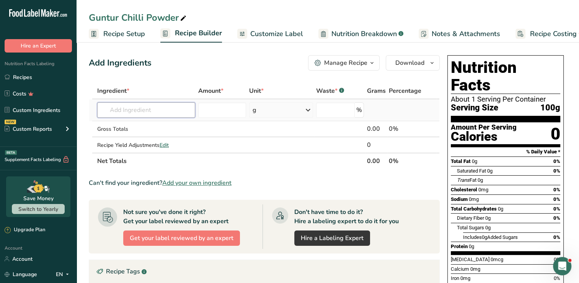
click at [106, 106] on input "text" at bounding box center [146, 109] width 98 height 15
type input "c"
type input "guntur"
click at [123, 136] on div "Add your own ingredient" at bounding box center [146, 138] width 86 height 8
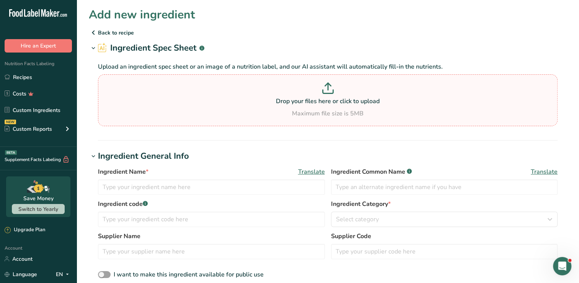
click at [154, 97] on p "Drop your files here or click to upload" at bounding box center [328, 101] width 456 height 9
click at [154, 97] on input "Drop your files here or click to upload Maximum file size is 5MB" at bounding box center [328, 100] width 460 height 52
click at [334, 85] on p at bounding box center [328, 89] width 456 height 14
click at [334, 85] on input "Drop your files here or click to upload Maximum file size is 5MB" at bounding box center [328, 100] width 460 height 52
type input "C:\fakepath\Screenshot [DATE] 170634.png"
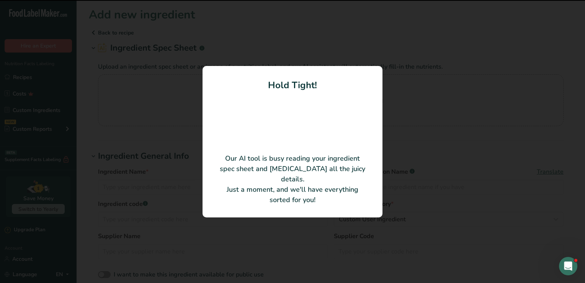
type input "Guntur Chillies (Capsicum annuum)"
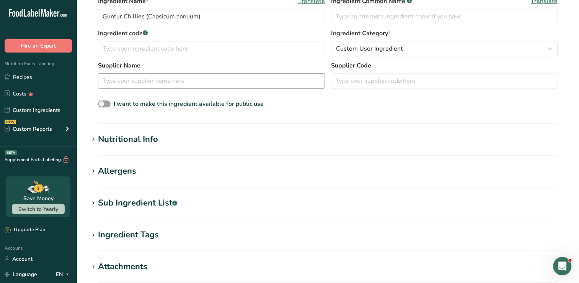
scroll to position [153, 0]
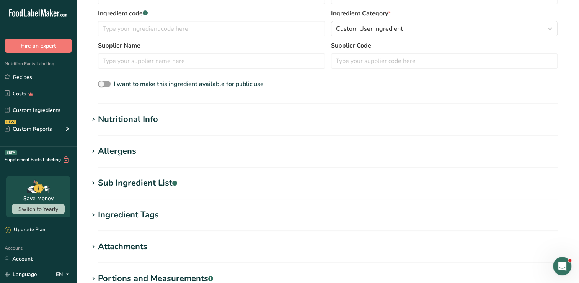
click at [150, 100] on section "Ingredient General Info Ingredient Name * Translate Guntur Chillies (Capsicum a…" at bounding box center [328, 31] width 478 height 144
click at [153, 117] on div "Nutritional Info" at bounding box center [128, 119] width 60 height 13
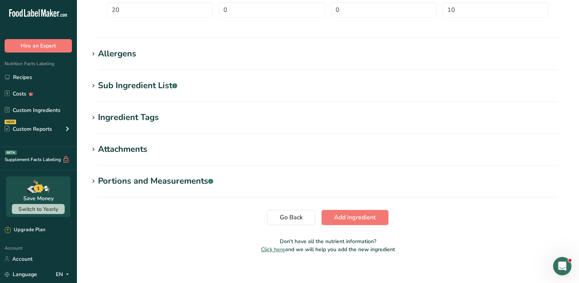
scroll to position [435, 0]
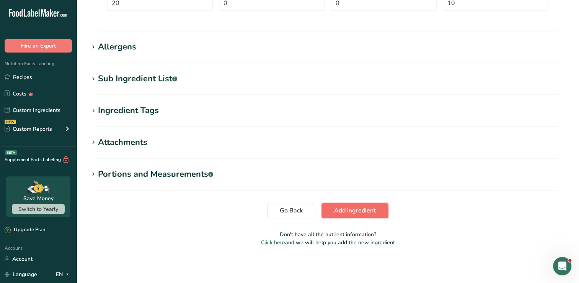
click at [355, 206] on span "Add ingredient" at bounding box center [355, 210] width 42 height 9
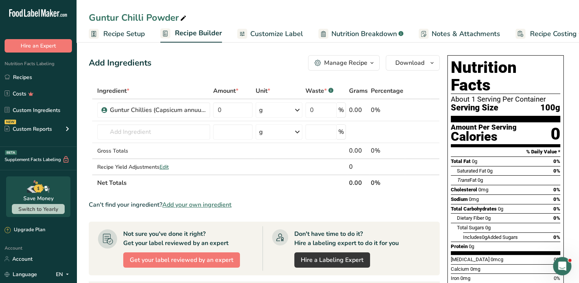
click at [286, 31] on span "Customize Label" at bounding box center [276, 34] width 53 height 10
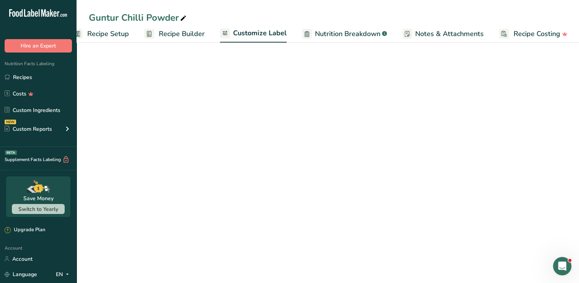
scroll to position [0, 17]
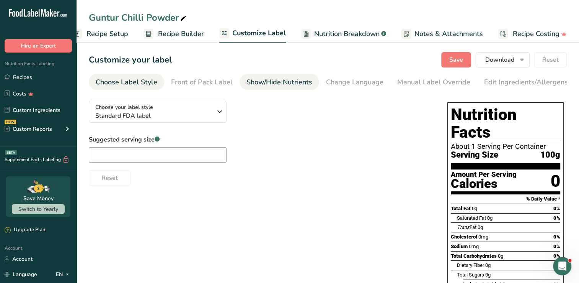
click at [281, 83] on div "Show/Hide Nutrients" at bounding box center [280, 82] width 66 height 10
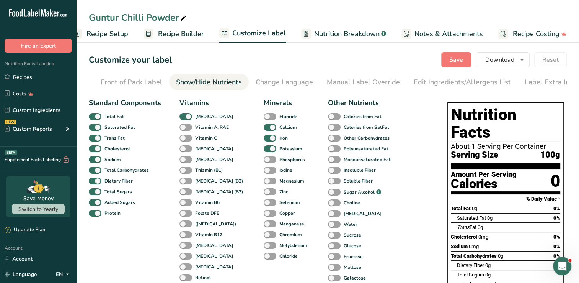
scroll to position [0, 78]
click at [139, 80] on div "Front of Pack Label" at bounding box center [124, 82] width 62 height 10
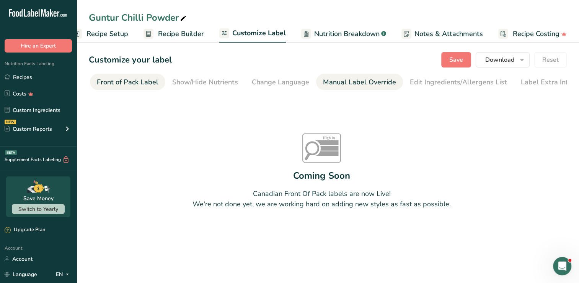
click at [390, 83] on div "Manual Label Override" at bounding box center [359, 82] width 73 height 10
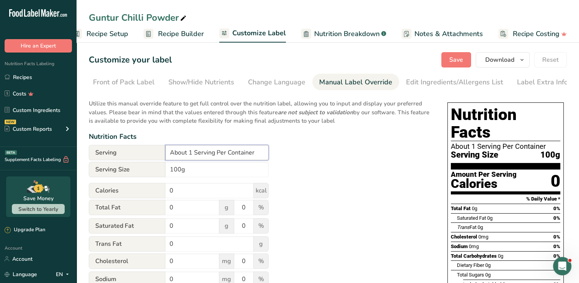
click at [199, 151] on input "About 1 Serving Per Container" at bounding box center [216, 152] width 103 height 15
paste input "‎"
type input "‎"
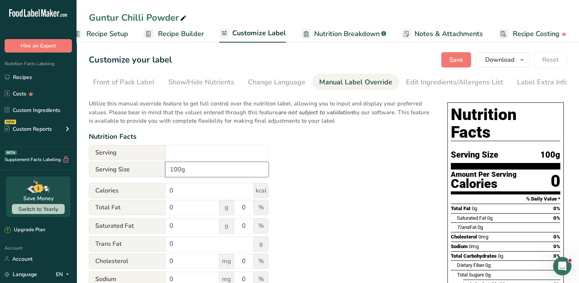
click at [190, 171] on input "100g" at bounding box center [216, 169] width 103 height 15
type input "1"
type input "5g"
click at [465, 52] on button "Save" at bounding box center [457, 59] width 30 height 15
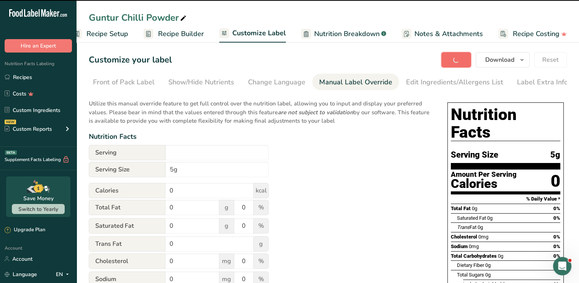
type input "‎"
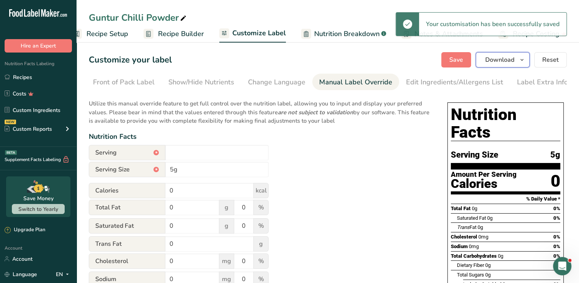
click at [516, 56] on button "Download" at bounding box center [503, 59] width 54 height 15
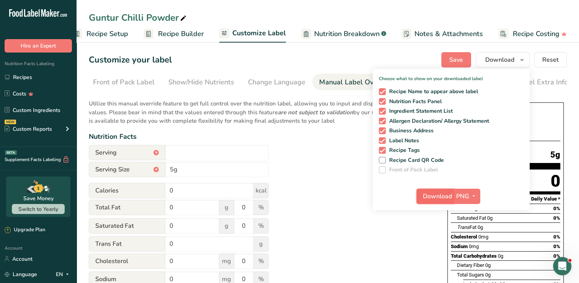
click at [441, 195] on span "Download" at bounding box center [437, 195] width 29 height 9
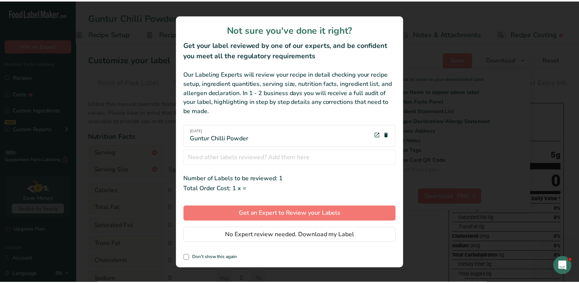
scroll to position [0, 11]
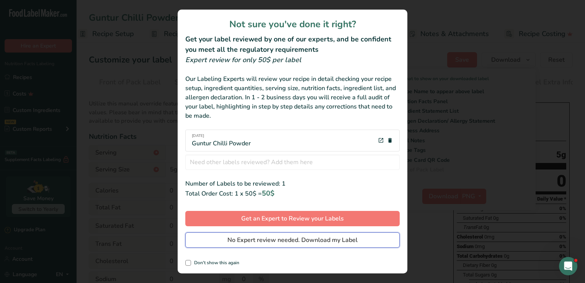
click at [290, 239] on span "No Expert review needed. Download my Label" at bounding box center [292, 239] width 130 height 9
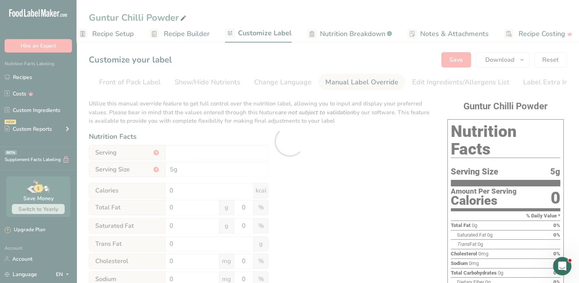
scroll to position [0, 0]
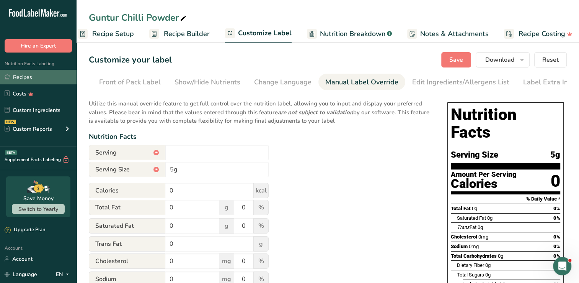
click at [41, 74] on link "Recipes" at bounding box center [38, 77] width 77 height 15
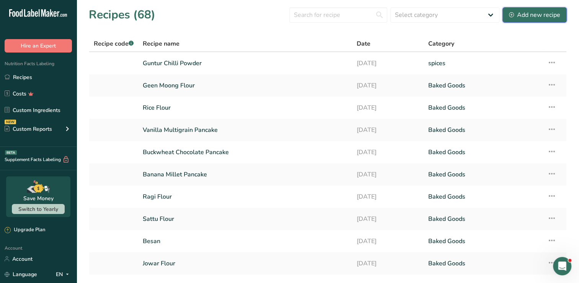
click at [546, 20] on button "Add new recipe" at bounding box center [535, 14] width 64 height 15
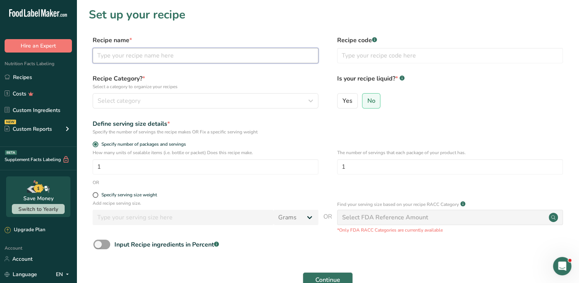
click at [150, 53] on input "text" at bounding box center [206, 55] width 226 height 15
paste input "lakadong turmeric"
drag, startPoint x: 155, startPoint y: 55, endPoint x: 67, endPoint y: 46, distance: 89.0
click at [67, 46] on div ".a-20{fill:#fff;} Hire an Expert Nutrition Facts Labeling Recipes Costs Custom …" at bounding box center [289, 172] width 579 height 344
paste input "text"
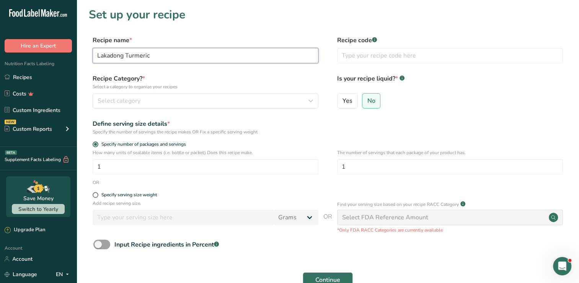
type input "Lakadong Turmeric"
click at [98, 193] on span "Specify serving size weight" at bounding box center [127, 195] width 59 height 6
click at [98, 193] on input "Specify serving size weight" at bounding box center [95, 194] width 5 height 5
radio input "true"
radio input "false"
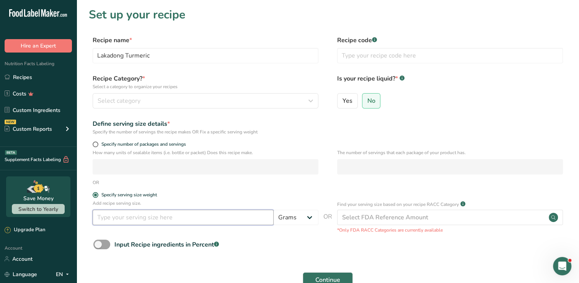
click at [118, 216] on input "number" at bounding box center [183, 216] width 181 height 15
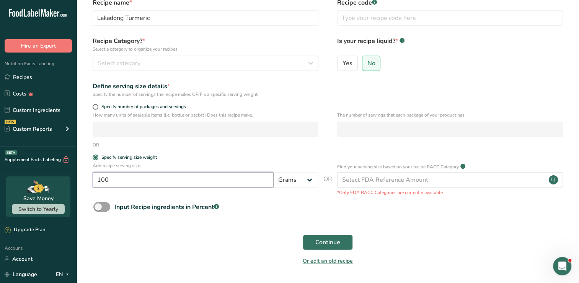
scroll to position [38, 0]
type input "100"
click at [335, 246] on span "Continue" at bounding box center [328, 241] width 25 height 9
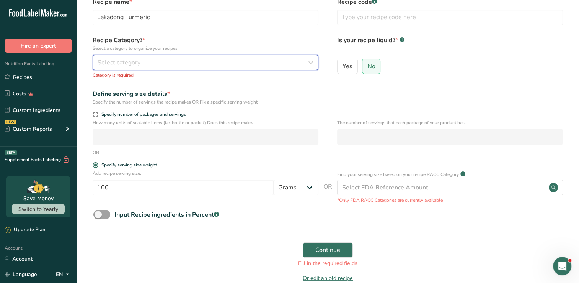
click at [213, 59] on div "Select category" at bounding box center [203, 62] width 211 height 9
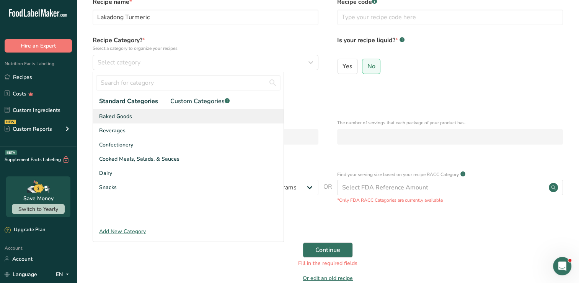
click at [100, 118] on span "Baked Goods" at bounding box center [115, 116] width 33 height 8
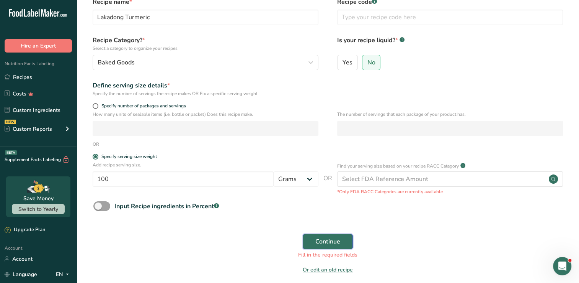
click at [332, 242] on span "Continue" at bounding box center [328, 241] width 25 height 9
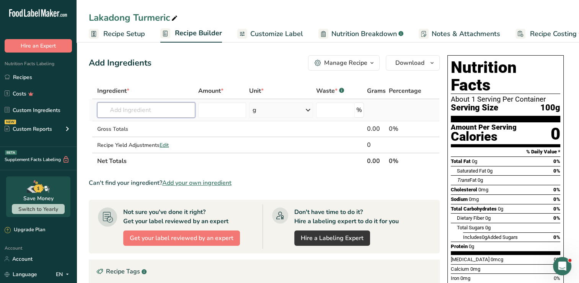
click at [181, 103] on input "text" at bounding box center [146, 109] width 98 height 15
paste input "Lakadong"
type input "Lakadong"
click at [139, 135] on div "Add your own ingredient" at bounding box center [146, 138] width 86 height 8
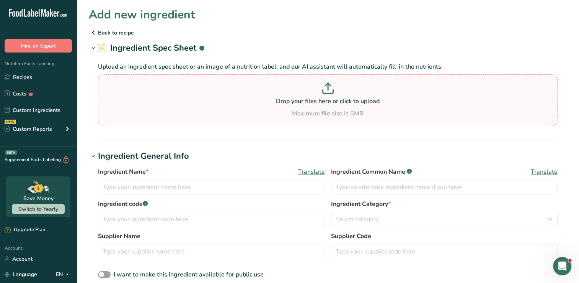
click at [301, 86] on p at bounding box center [328, 89] width 456 height 14
click at [301, 86] on input "Drop your files here or click to upload Maximum file size is 5MB" at bounding box center [328, 100] width 460 height 52
type input "C:\fakepath\Screenshot [DATE] 171106.png"
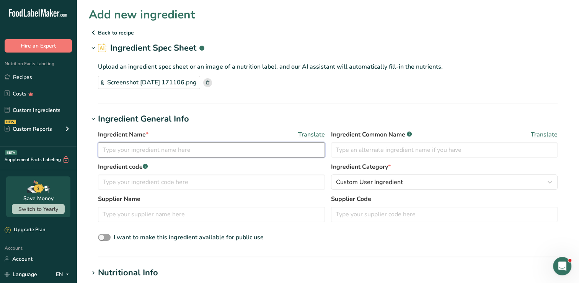
click at [129, 146] on input "text" at bounding box center [211, 149] width 227 height 15
paste input "akadong turmeric"
click at [103, 153] on input "akadong turmeric" at bounding box center [211, 149] width 227 height 15
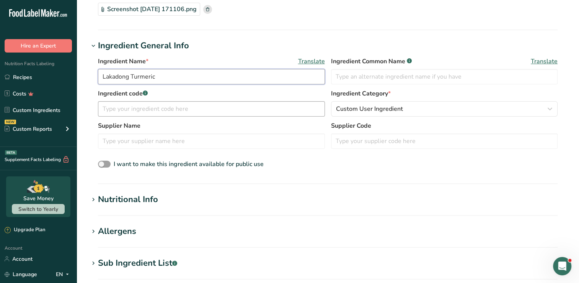
scroll to position [77, 0]
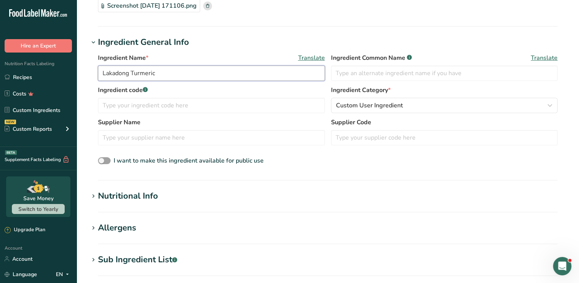
type input "Lakadong Turmeric"
click at [180, 198] on h1 "Nutritional Info" at bounding box center [328, 196] width 478 height 13
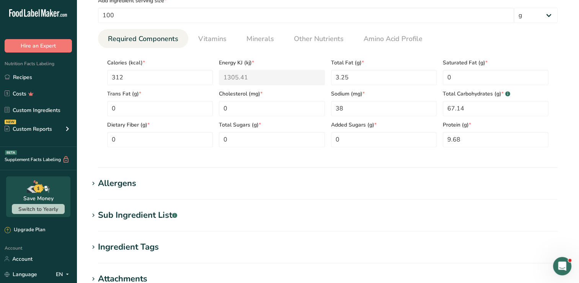
scroll to position [306, 0]
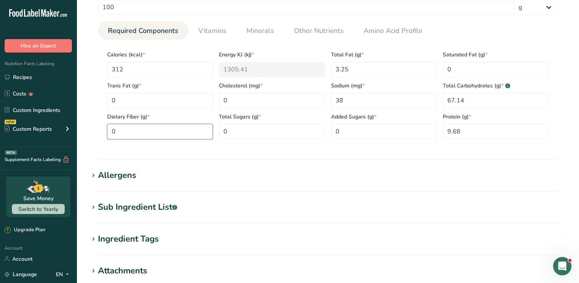
click at [149, 127] on Fiber "0" at bounding box center [160, 131] width 106 height 15
click at [203, 36] on link "Vitamins" at bounding box center [212, 31] width 34 height 20
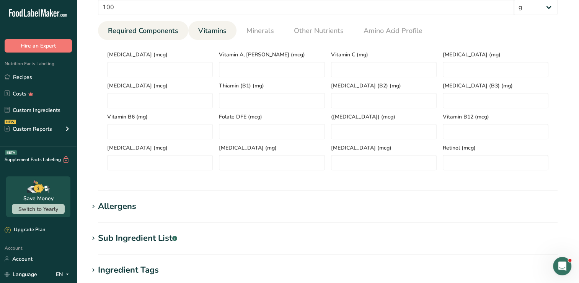
click at [173, 34] on span "Required Components" at bounding box center [143, 31] width 70 height 10
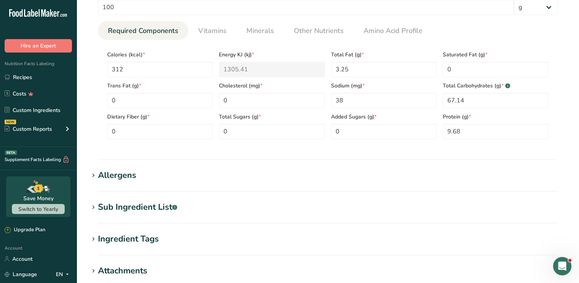
click at [152, 123] on div "Dietary Fiber (g) * 0" at bounding box center [160, 123] width 112 height 31
click at [151, 125] on Fiber "0" at bounding box center [160, 131] width 106 height 15
type Fiber "22.5"
click at [303, 134] on Sugars "0" at bounding box center [272, 131] width 106 height 15
type Sugars "3.21"
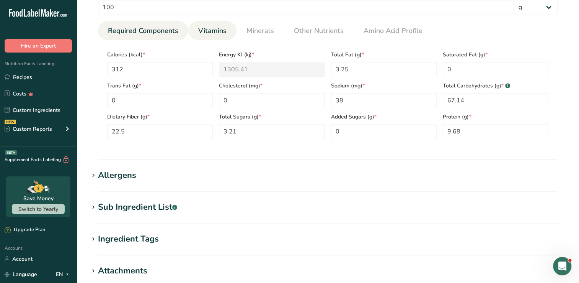
click at [223, 31] on span "Vitamins" at bounding box center [212, 31] width 28 height 10
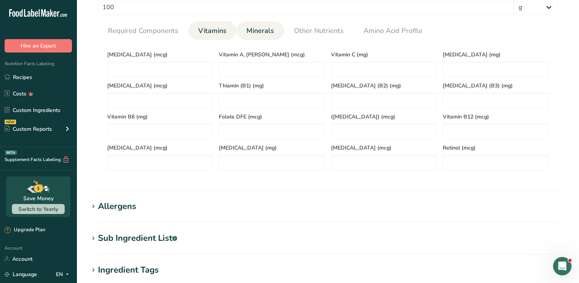
click at [241, 22] on li "Minerals" at bounding box center [260, 30] width 47 height 19
click at [247, 26] on span "Minerals" at bounding box center [261, 31] width 28 height 10
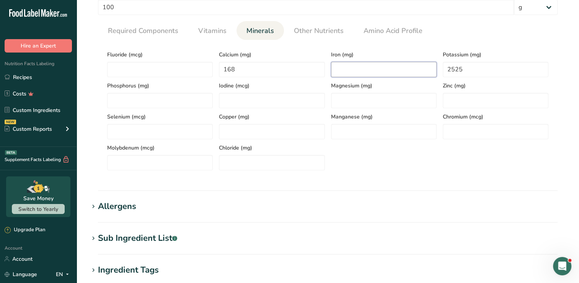
click at [342, 65] on input "number" at bounding box center [384, 69] width 106 height 15
type input "55"
click at [172, 31] on span "Required Components" at bounding box center [143, 31] width 70 height 10
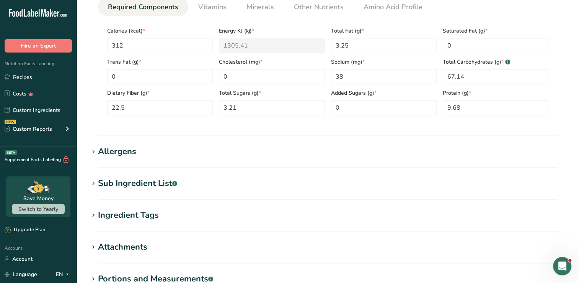
scroll to position [435, 0]
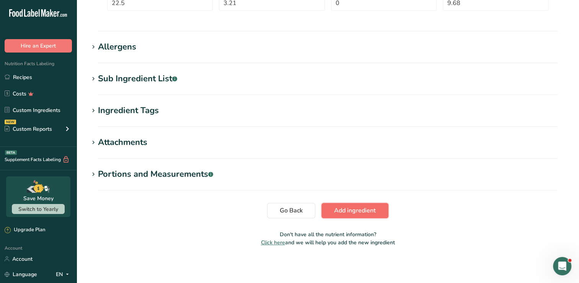
click at [336, 212] on span "Add ingredient" at bounding box center [355, 210] width 42 height 9
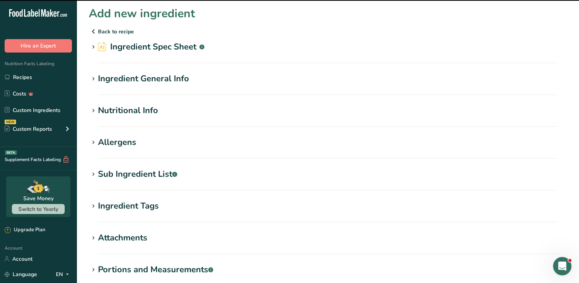
scroll to position [0, 0]
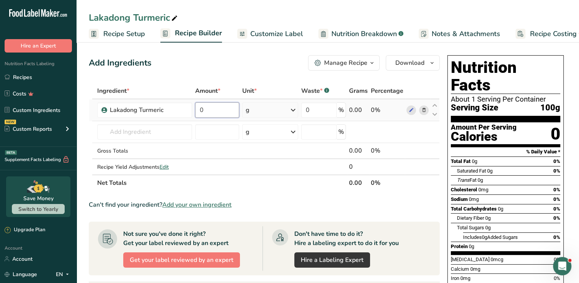
click at [220, 109] on input "0" at bounding box center [217, 109] width 44 height 15
type input "100"
click at [227, 129] on div "Ingredient * Amount * Unit * Waste * .a-a{fill:#347362;}.b-a{fill:#fff;} Grams …" at bounding box center [264, 137] width 351 height 108
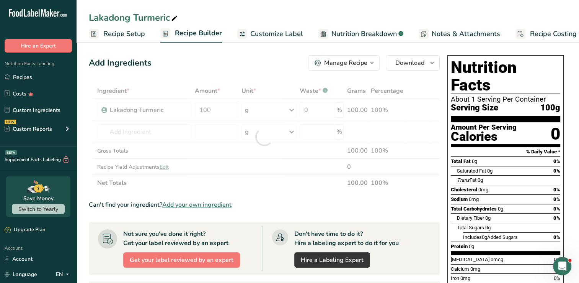
click at [253, 34] on span "Customize Label" at bounding box center [276, 34] width 53 height 10
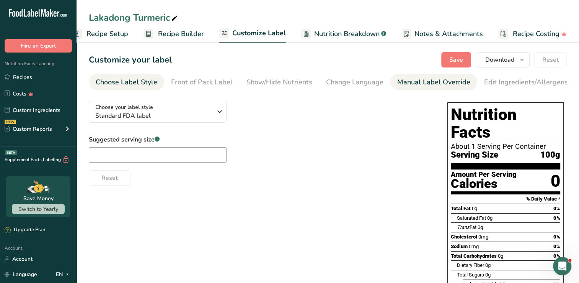
click at [415, 82] on div "Manual Label Override" at bounding box center [434, 82] width 73 height 10
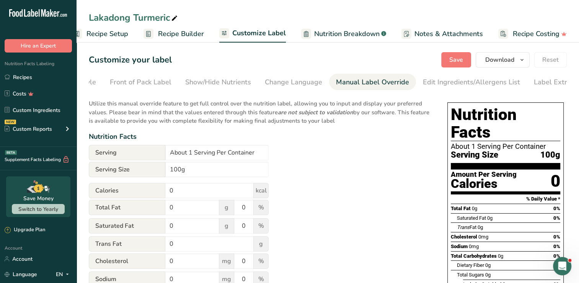
scroll to position [0, 78]
type input "1 Serving Per Container"
type input "310"
type input "3.5"
type input "4"
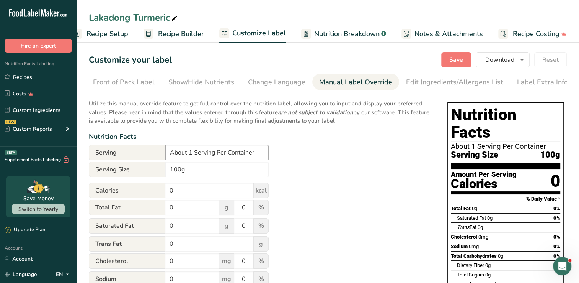
type input "40"
type input "2"
type input "67"
type input "24"
type input "23"
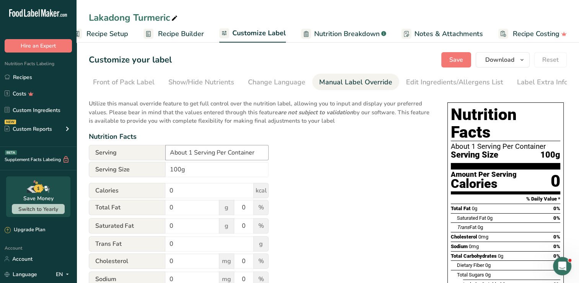
type input "80"
type input "3"
type input "10"
type input "19"
type input "170"
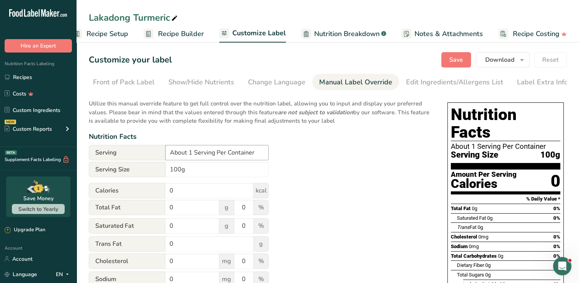
type input "15"
type input "55"
type input "310"
type input "2530"
type input "50"
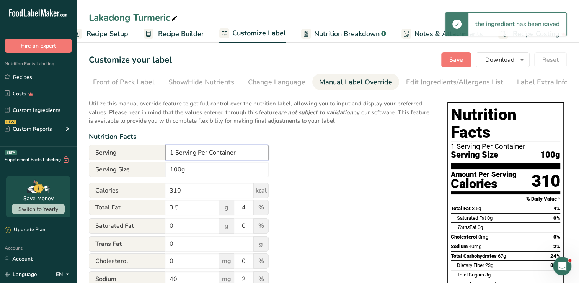
click at [197, 156] on input "1 Serving Per Container" at bounding box center [216, 152] width 103 height 15
paste input "akadong turmeric"
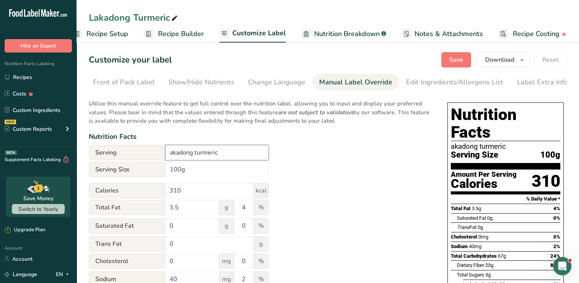
paste input "‎"
type input "‎"
click at [185, 168] on input "100g" at bounding box center [216, 169] width 103 height 15
type input "1"
type input "5g"
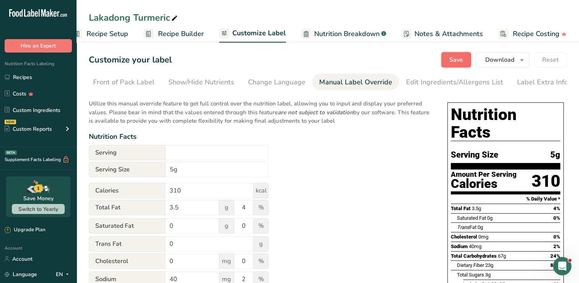
click at [461, 55] on span "Save" at bounding box center [457, 59] width 14 height 9
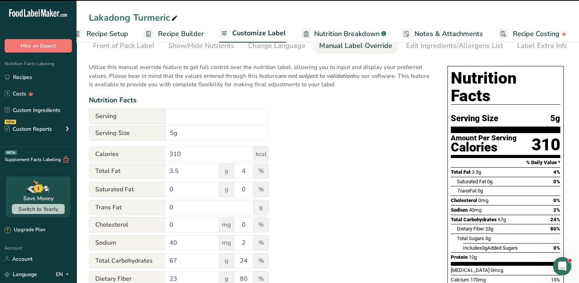
scroll to position [38, 0]
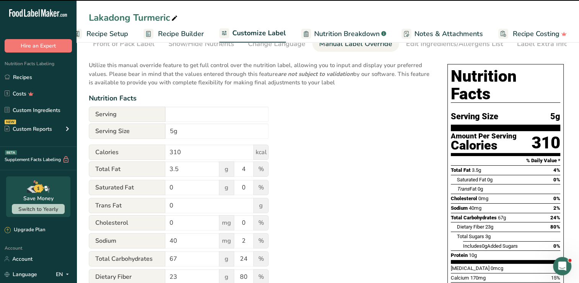
type input "‎"
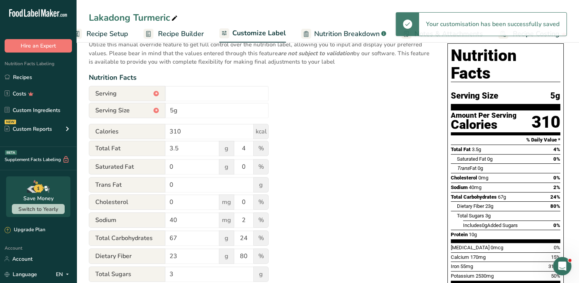
scroll to position [0, 0]
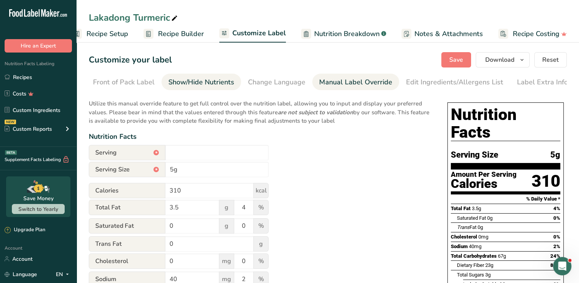
click at [187, 78] on div "Show/Hide Nutrients" at bounding box center [202, 82] width 66 height 10
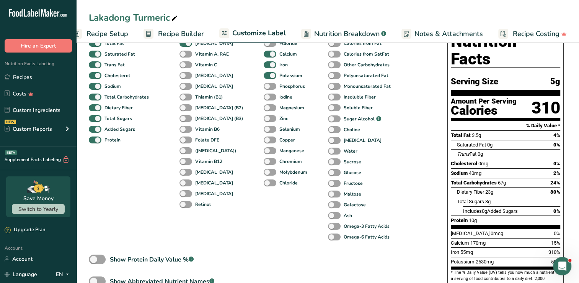
scroll to position [77, 0]
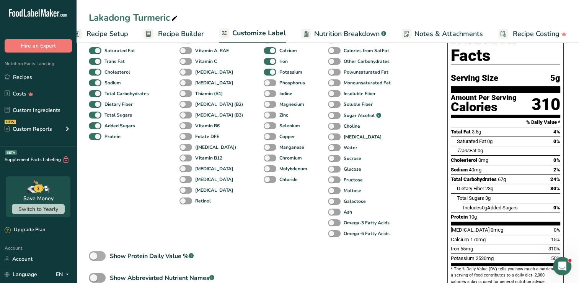
click at [98, 260] on span at bounding box center [97, 256] width 17 height 10
click at [94, 258] on input "Show Protein Daily Value % .a-a{fill:#347362;}.b-a{fill:#fff;}" at bounding box center [91, 255] width 5 height 5
checkbox input "true"
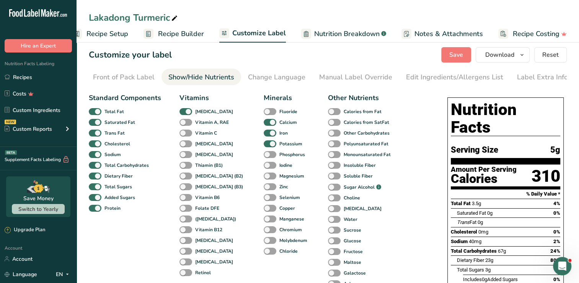
scroll to position [0, 0]
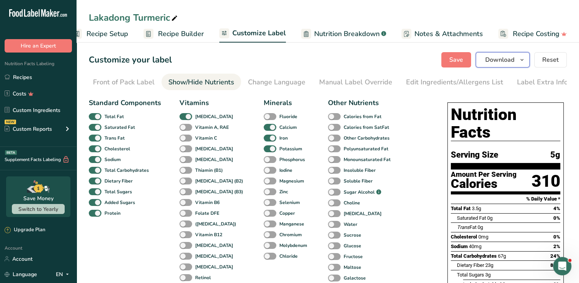
click at [523, 66] on button "Download" at bounding box center [503, 59] width 54 height 15
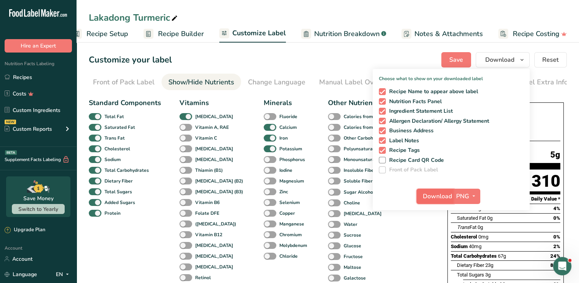
click at [440, 190] on button "Download" at bounding box center [436, 195] width 38 height 15
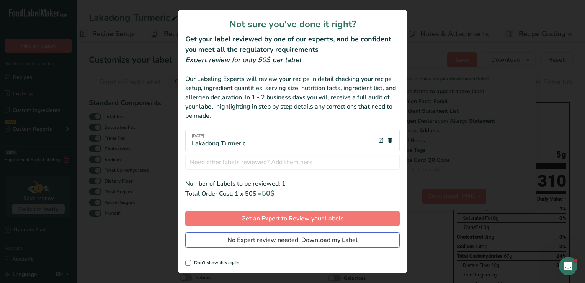
click at [264, 234] on button "No Expert review needed. Download my Label" at bounding box center [292, 239] width 214 height 15
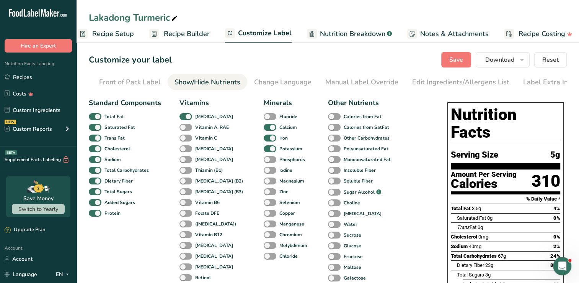
click at [460, 69] on section "Customize your label Save Download Choose what to show on your downloaded label…" at bounding box center [328, 244] width 503 height 408
click at [459, 56] on span "Save" at bounding box center [457, 59] width 14 height 9
